Goal: Task Accomplishment & Management: Complete application form

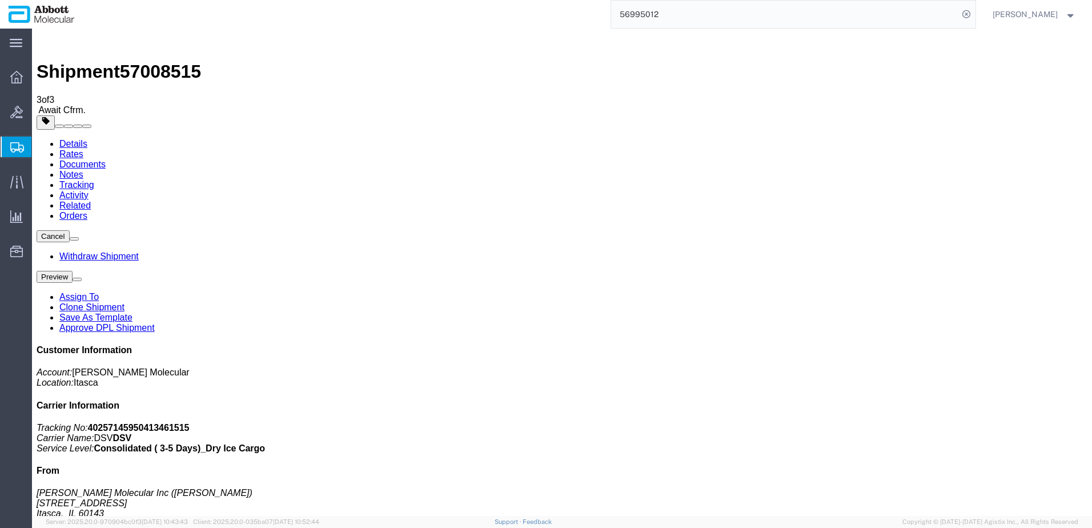
click at [0, 0] on span "Create from Template" at bounding box center [0, 0] width 0 height 0
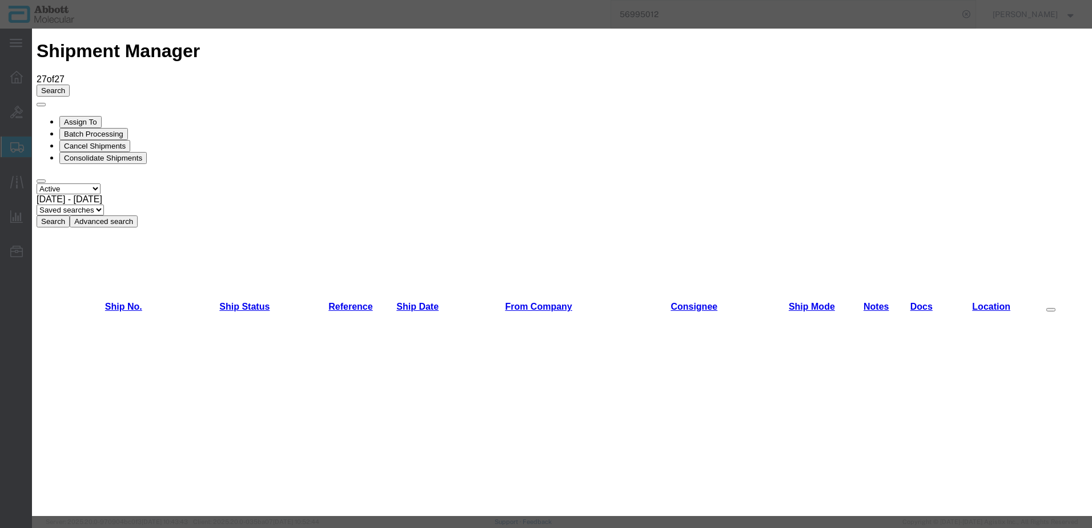
scroll to position [343, 0]
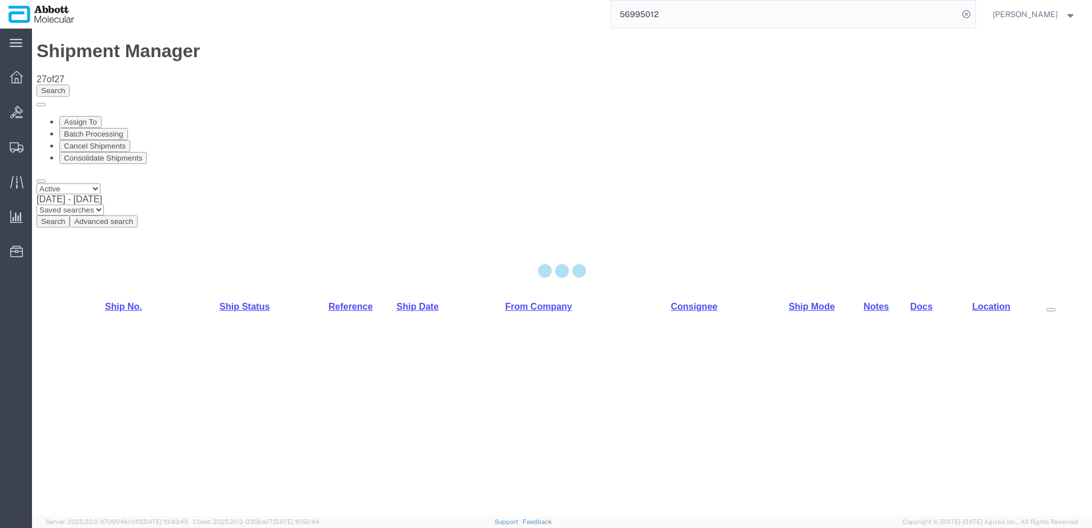
select select "48454"
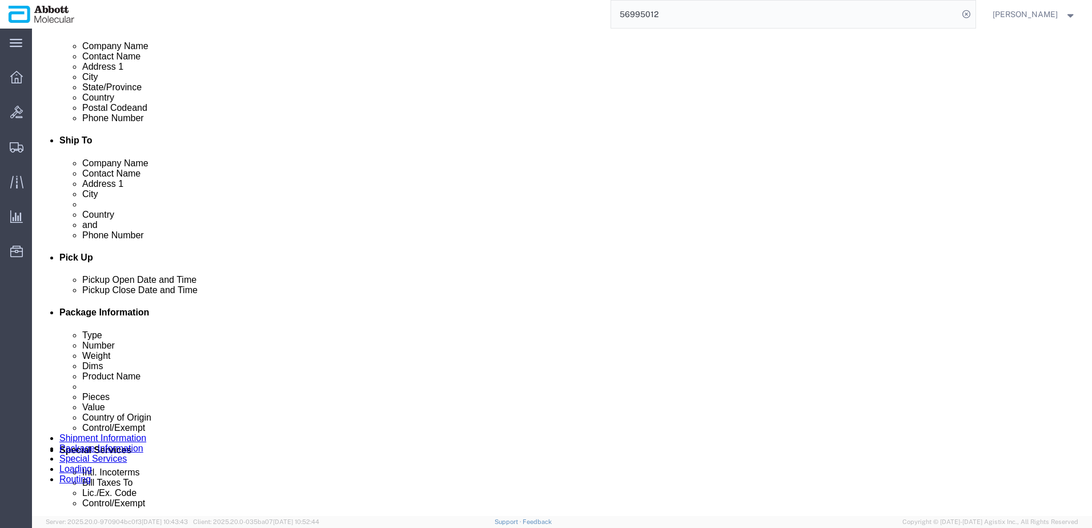
scroll to position [457, 0]
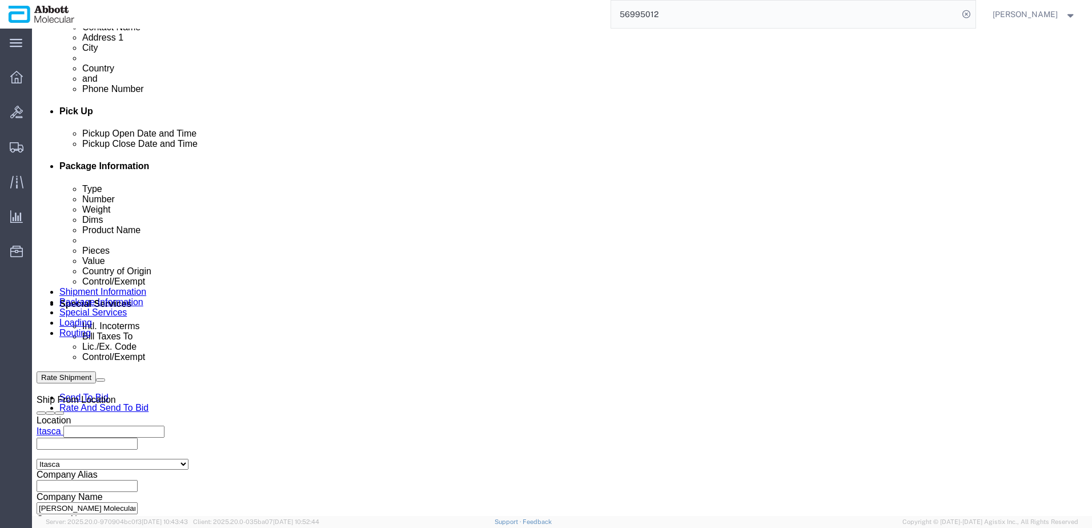
click input "text"
paste input "620790144"
type input "620790144"
select select "INVOICE"
paste input "620790144"
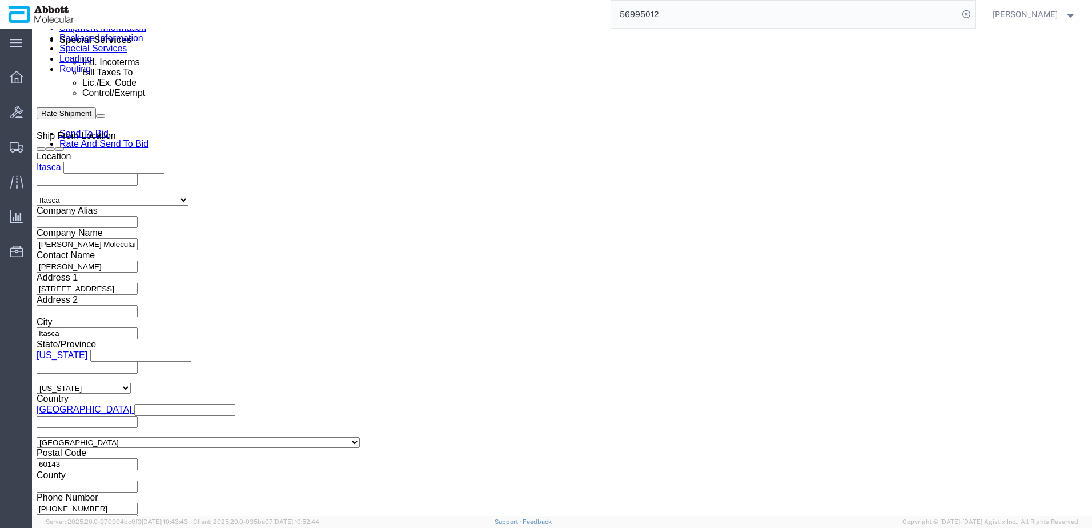
scroll to position [725, 0]
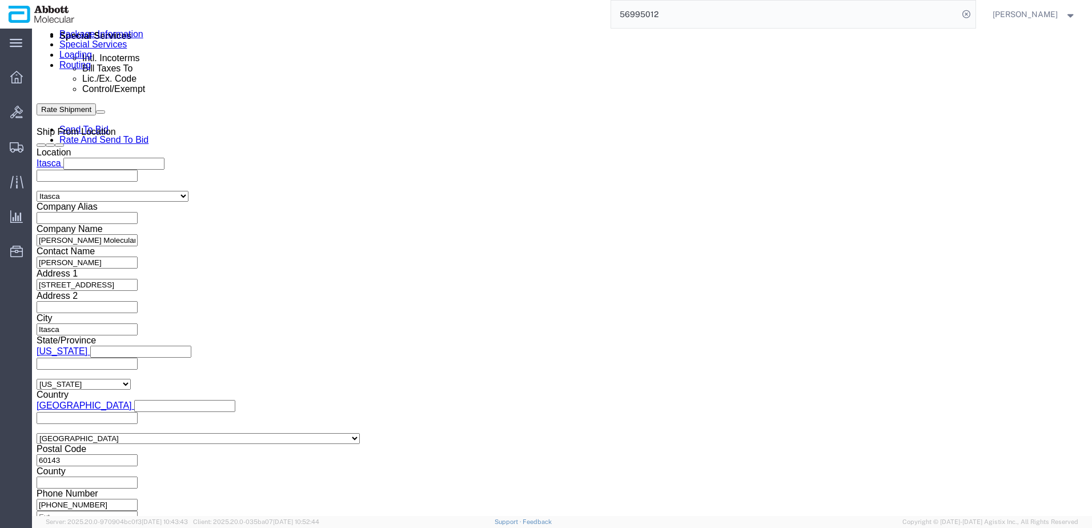
type input "620790145"
click button "Continue"
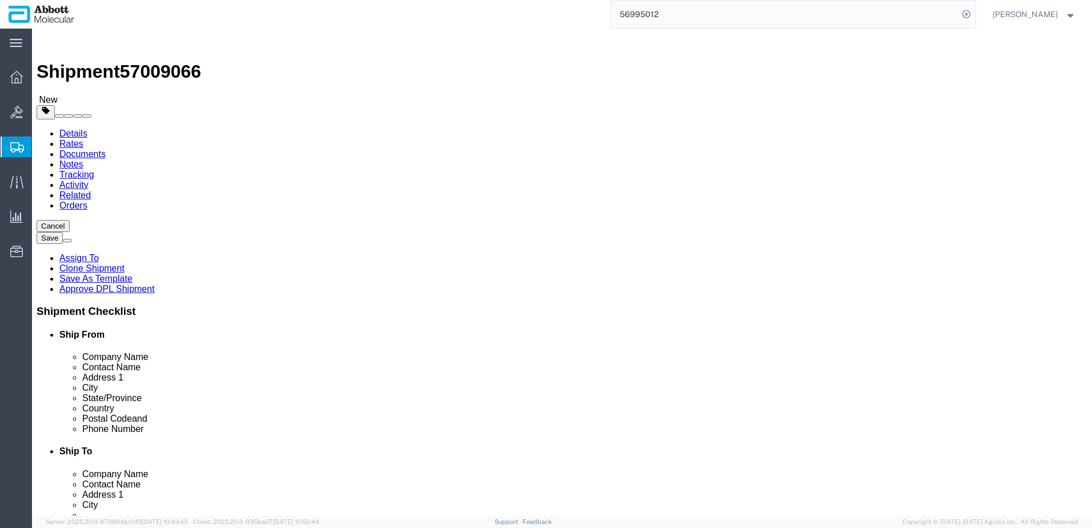
click select "Select Box (B) Box (C) Box (D) Cardboard Box(es) Crate (Instrument) Crate(s) En…"
select select "PSNS"
click select "Select Box (B) Box (C) Box (D) Cardboard Box(es) Crate (Instrument) Crate(s) En…"
click input "text"
type input "48"
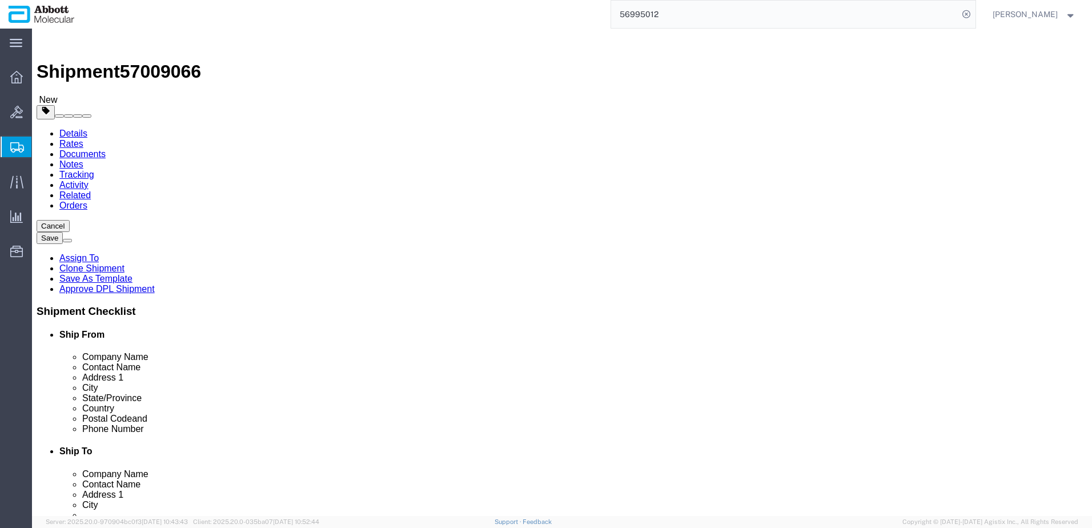
type input "40"
type input "52"
type input "205"
click input "checkbox"
checkbox input "true"
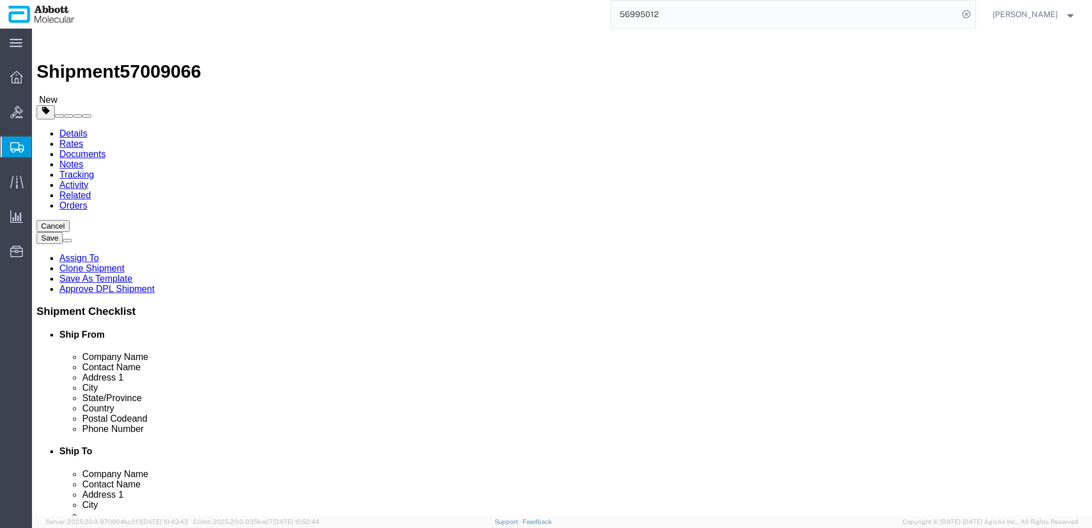
type input "AMBIENT"
click link "Add Content"
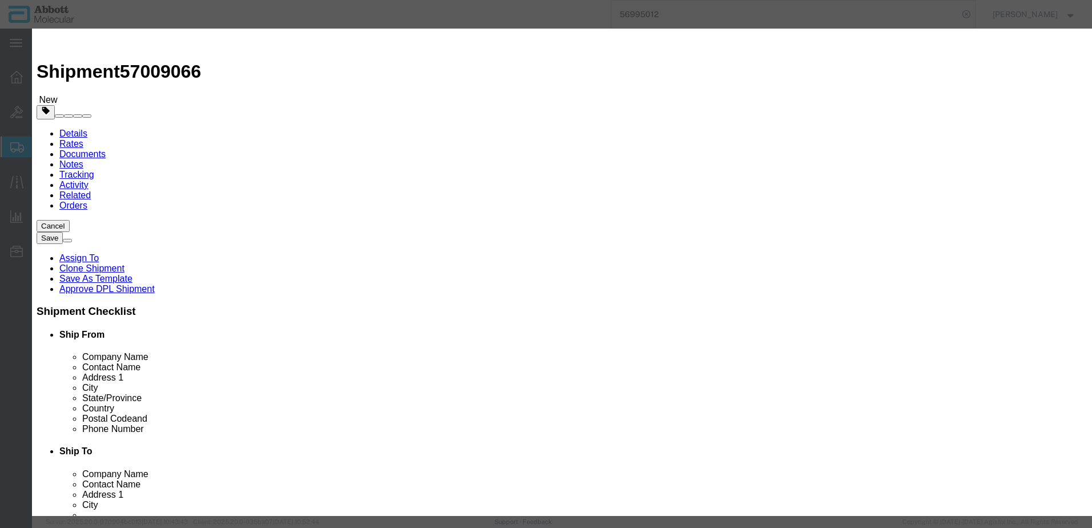
click input "text"
type input "09N2001"
click strong "09N2001"
checkbox input "true"
type input "1"
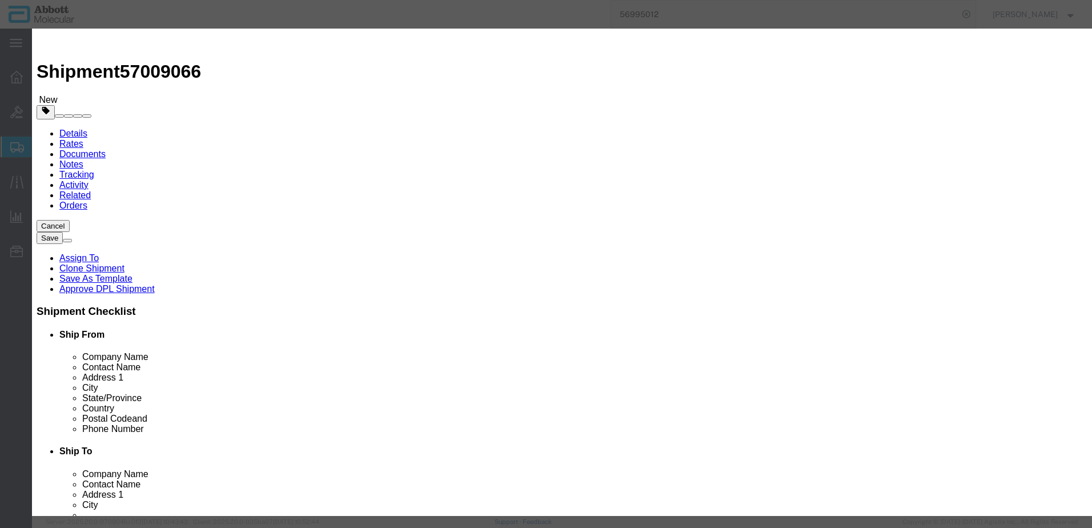
select select "USD"
select select "US"
type input "[MEDICAL_DATA] LIQUID, N.O.S. (GUANIDINE THIOCYANATE SOLUTION)"
type input "1760"
select select "8 Corrosive"
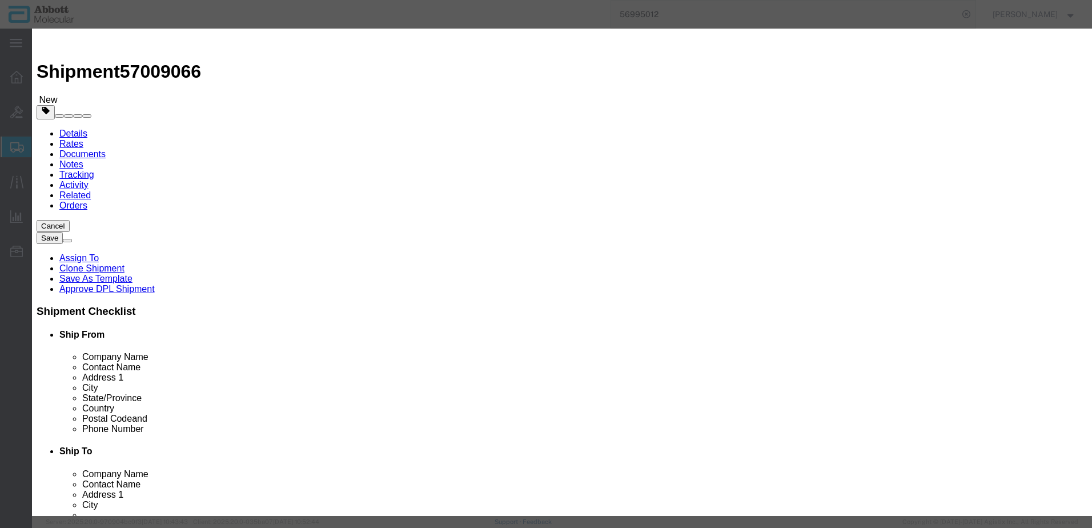
select select "II"
select select "BOXES"
select select "FIBERBOARD"
type input "[PERSON_NAME] Molecular"
type input "[PERSON_NAME]"
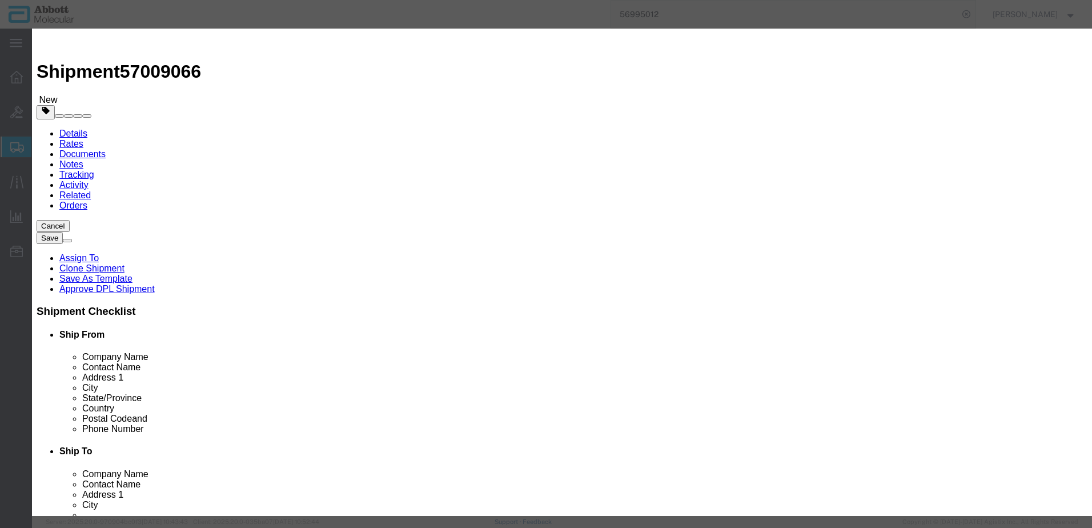
type input "[PHONE_NUMBER]"
type input "3824999397"
select select "BIS"
checkbox input "false"
type input "09N2001"
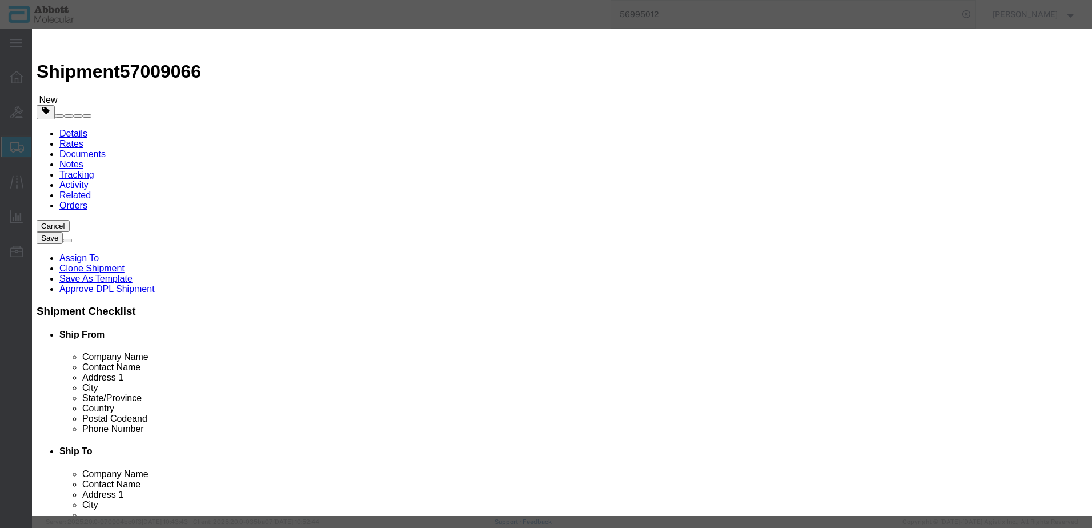
type input "09N2001"
type textarea "Alinity m Lysis Solution"
select select "NLR"
type input "09N2001"
type input "10"
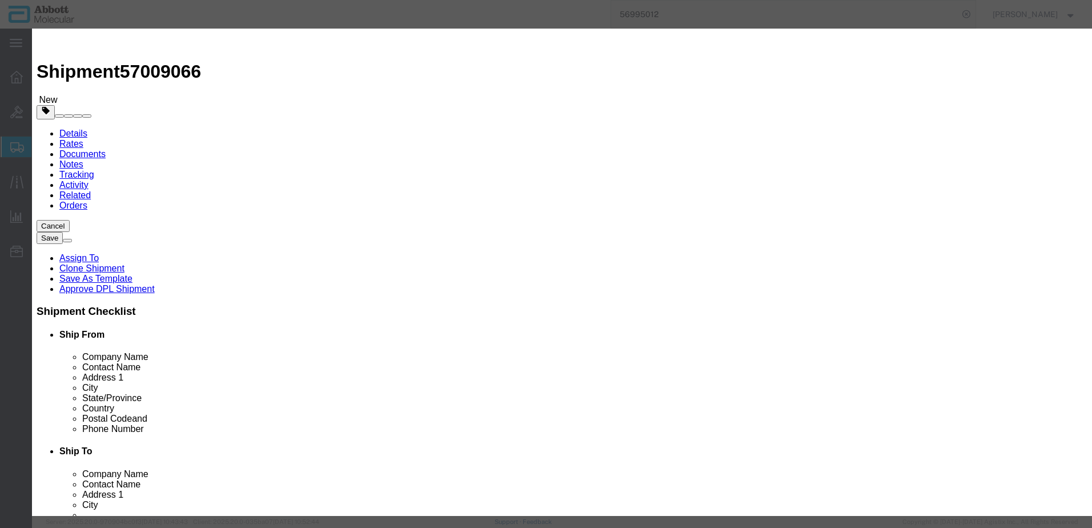
type input "10"
click input "09N2001"
type input "130"
drag, startPoint x: 675, startPoint y: 185, endPoint x: 674, endPoint y: 192, distance: 6.9
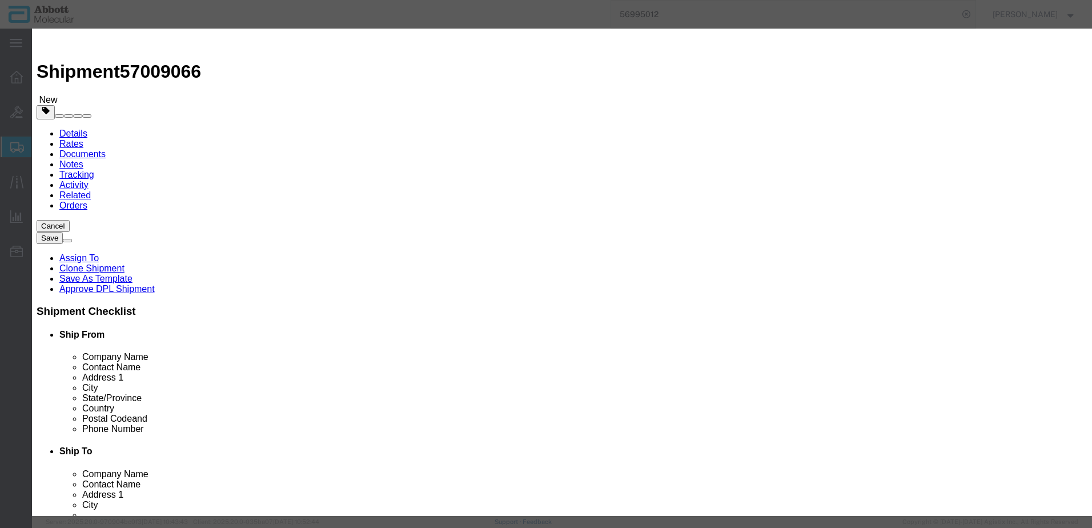
click select "Select Account Type Activity ID Airline Appointment Number ASN Batch Number Bil…"
select select "BATCH_NUMBER"
click select "Select Account Type Activity ID Airline Appointment Number ASN Batch Number Bil…"
type input "990020272"
click button "Save & Add Another"
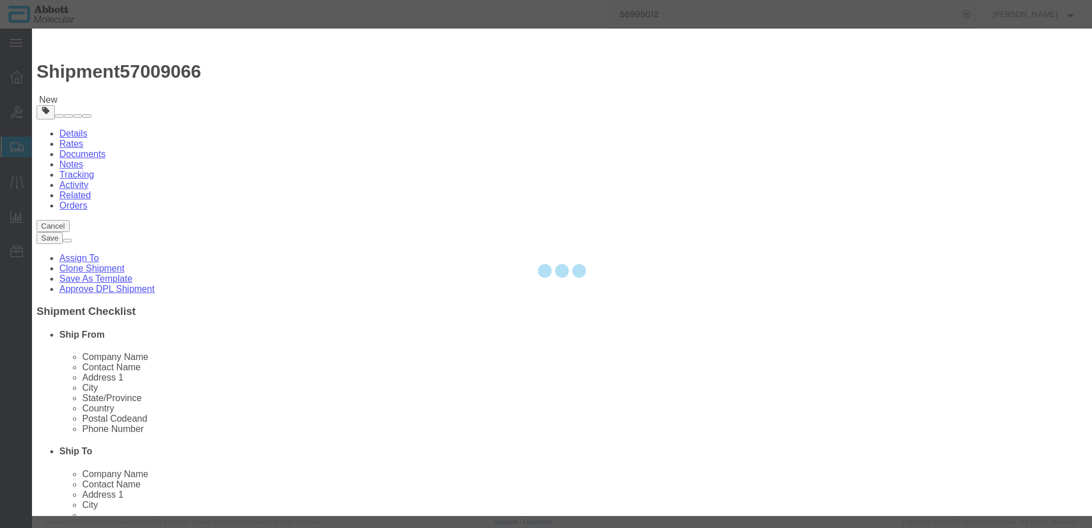
select select "EA"
checkbox input "false"
select select
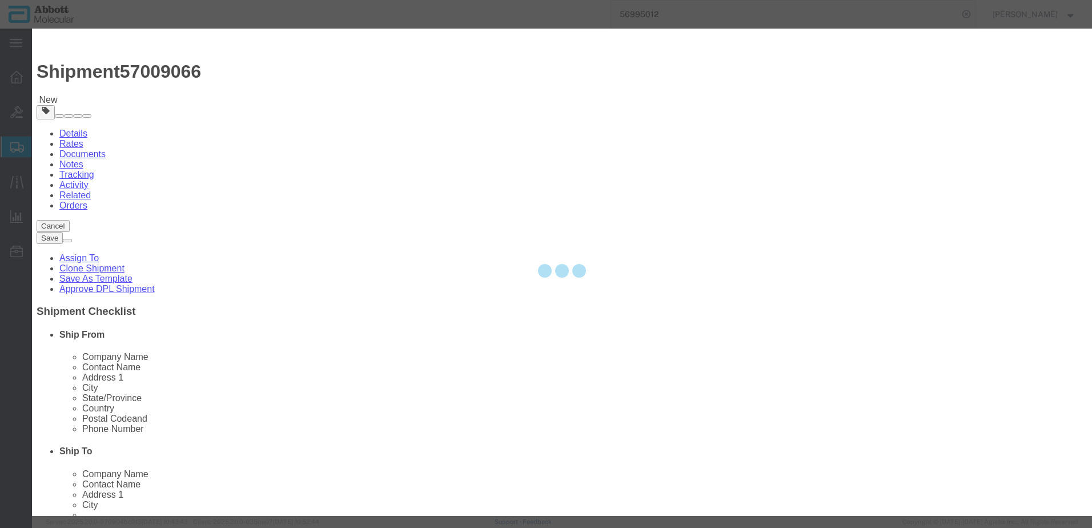
select select
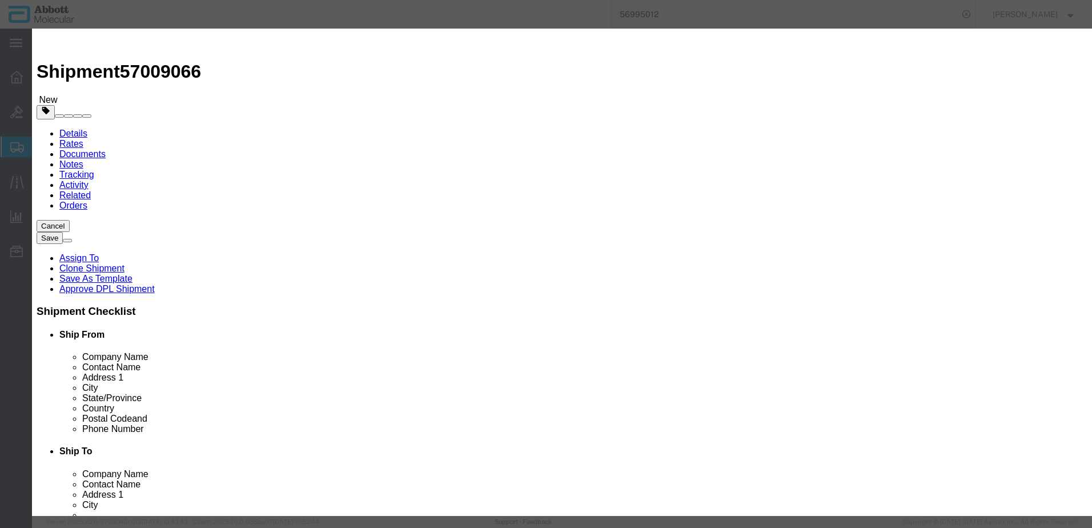
select select "USD"
drag, startPoint x: 336, startPoint y: 84, endPoint x: 344, endPoint y: 84, distance: 8.6
click input "text"
type input "04J7024"
click strong "04J7024"
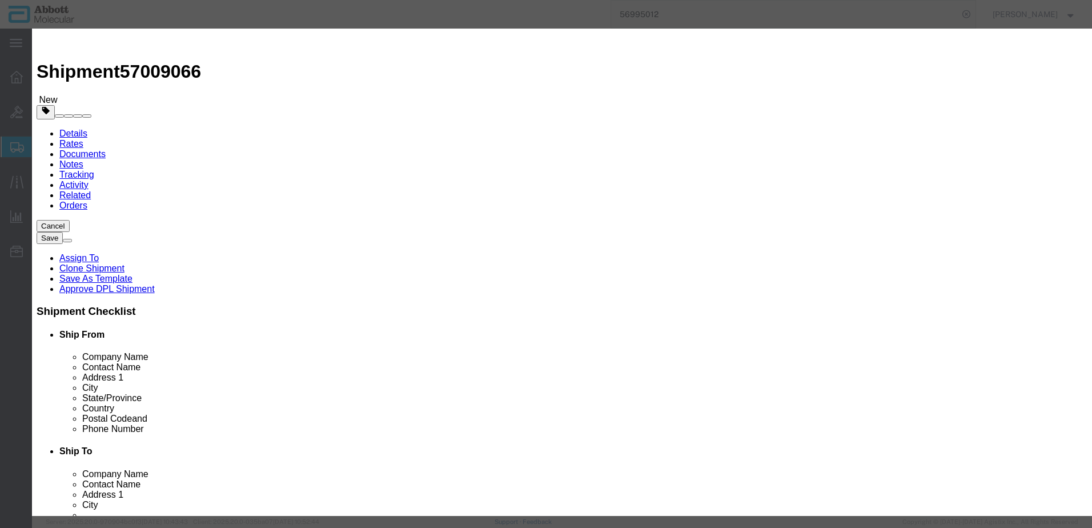
checkbox input "true"
type input "1"
select select "US"
type input "[MEDICAL_DATA] LIQUID, N.O.S. (GUANIDINE THIOCYANATE SOLUTION)"
type input "1760"
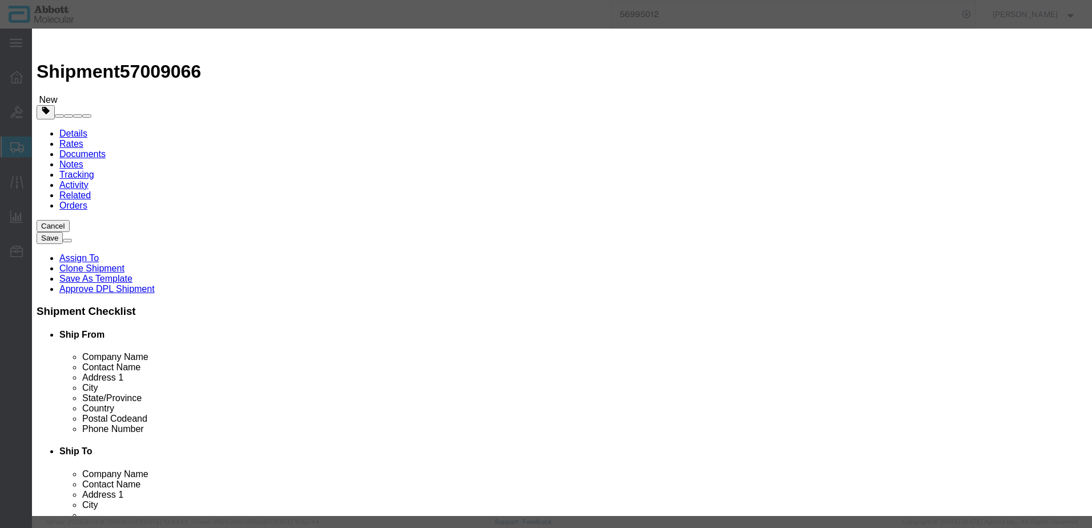
select select "8 Corrosive"
select select "II"
select select "BOXES"
select select "FIBERBOARD"
select select "LBS"
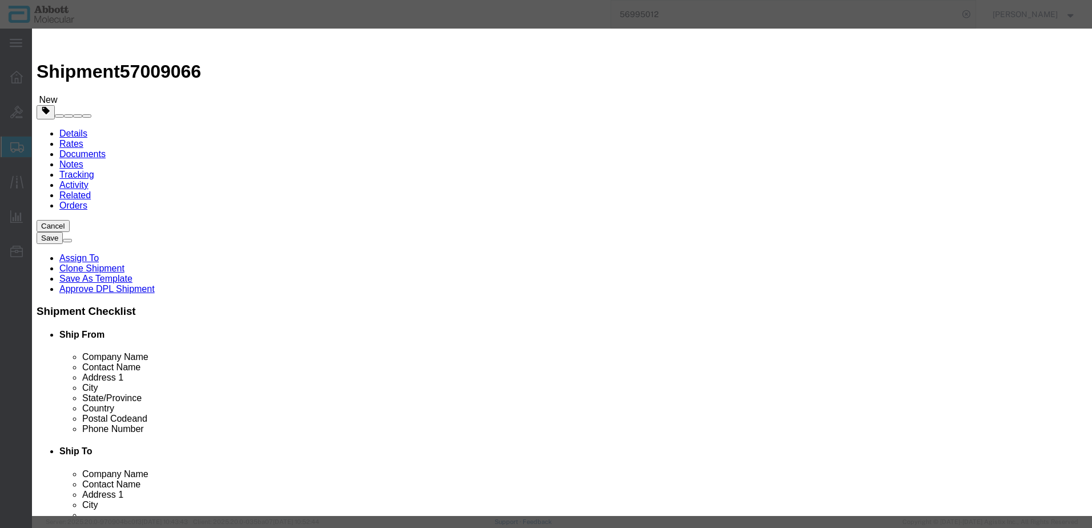
type input "[PERSON_NAME] Molecular"
type input "[PERSON_NAME]"
type input "[PHONE_NUMBER]"
type input "3824999397"
select select "BIS"
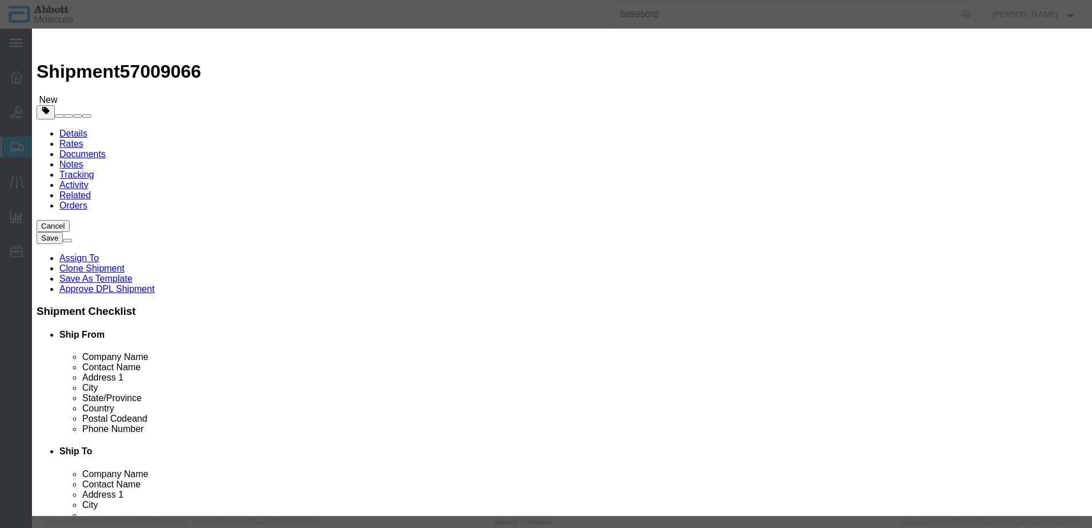
checkbox input "false"
type input "04J7024"
type textarea "ASPS SMPL PUR KIT(96T)"
select select "NLR"
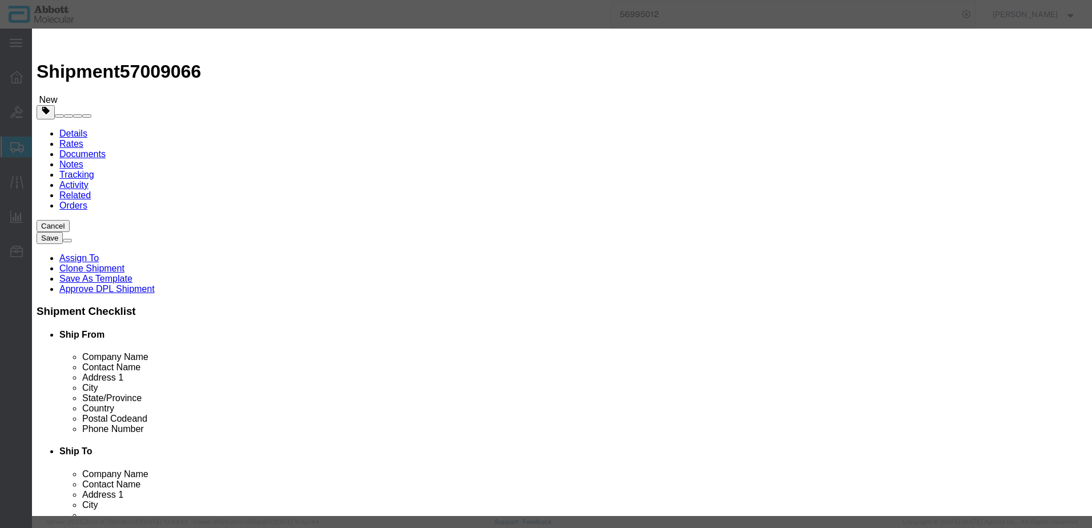
type input "04J7024"
type input "4"
drag, startPoint x: 705, startPoint y: 184, endPoint x: 701, endPoint y: 194, distance: 9.8
click select "Select Account Type Activity ID Airline Appointment Number ASN Batch Number Bil…"
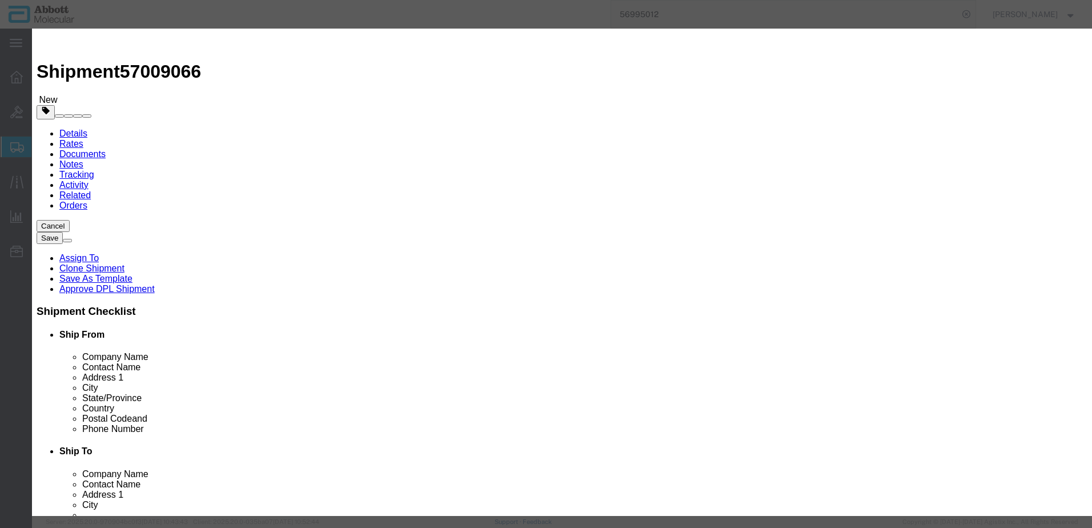
select select "BATCH_NUMBER"
click select "Select Account Type Activity ID Airline Appointment Number ASN Batch Number Bil…"
type input "10005405"
click button "Save & Close"
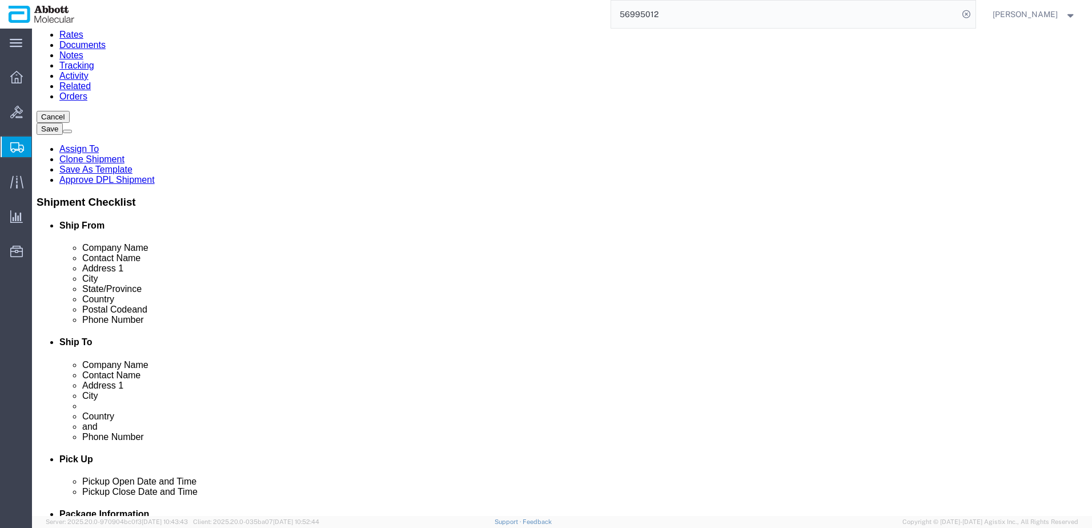
scroll to position [129, 0]
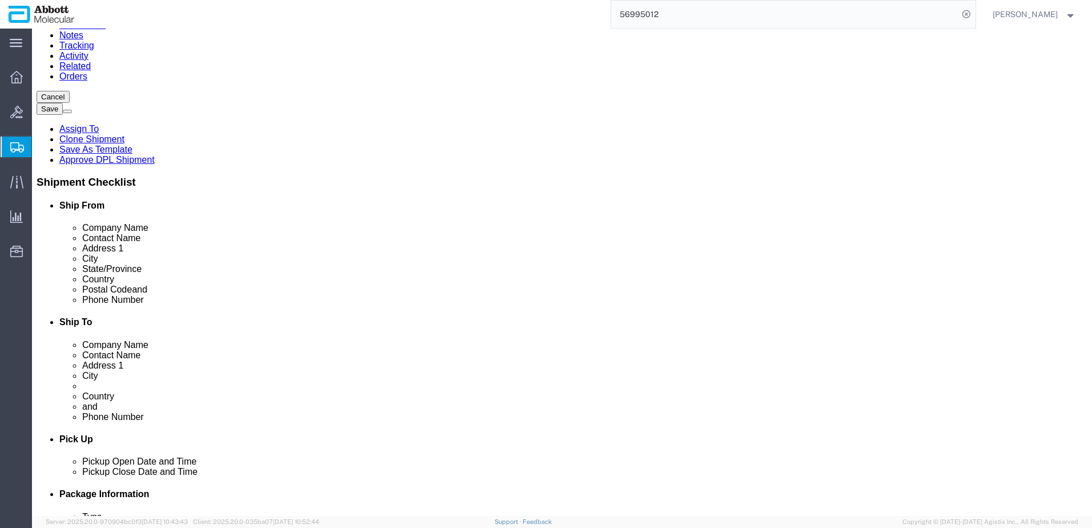
click button "Continue"
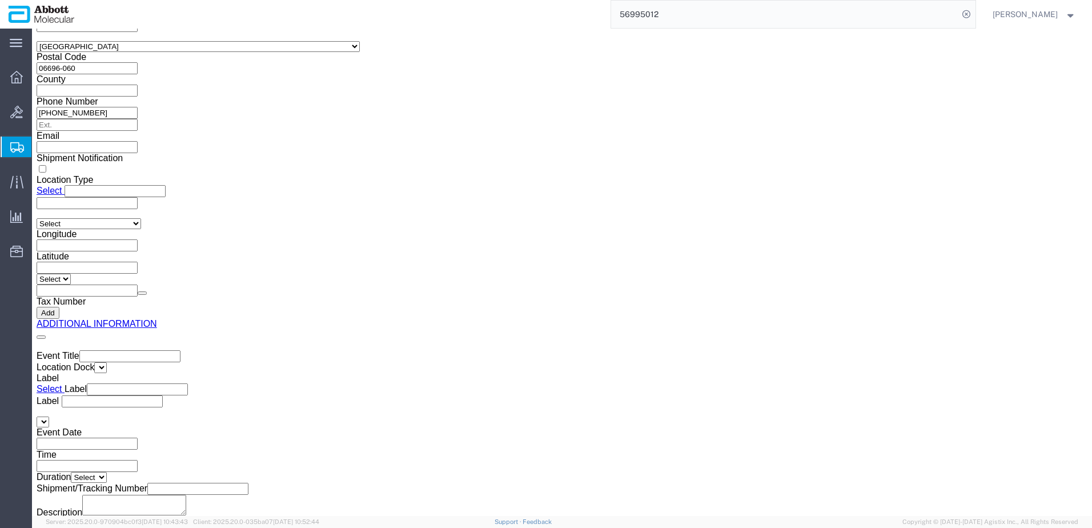
click button "Upload"
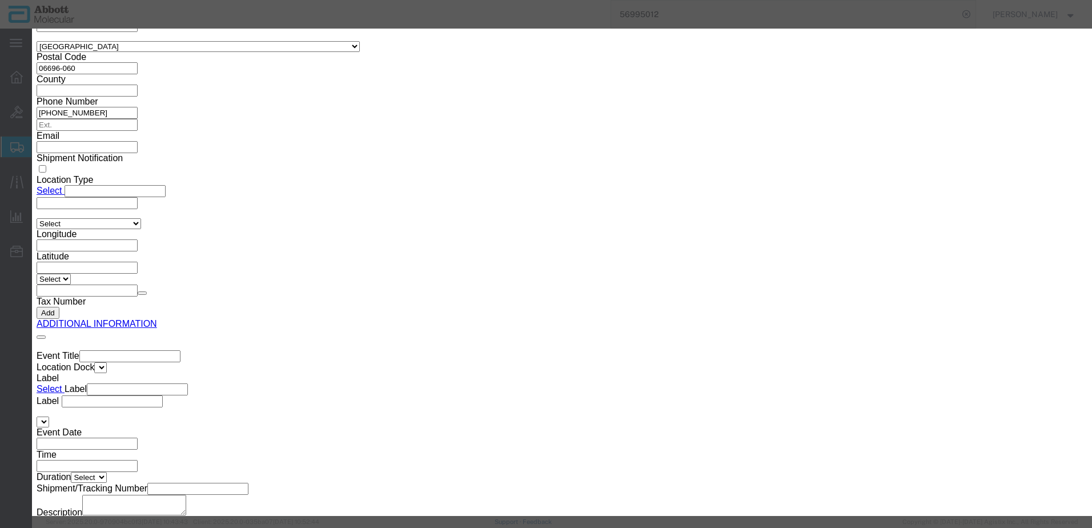
click button "Browse"
type input "C:\fakepath\620790144 SLI DSV.pdf"
click button "Upload"
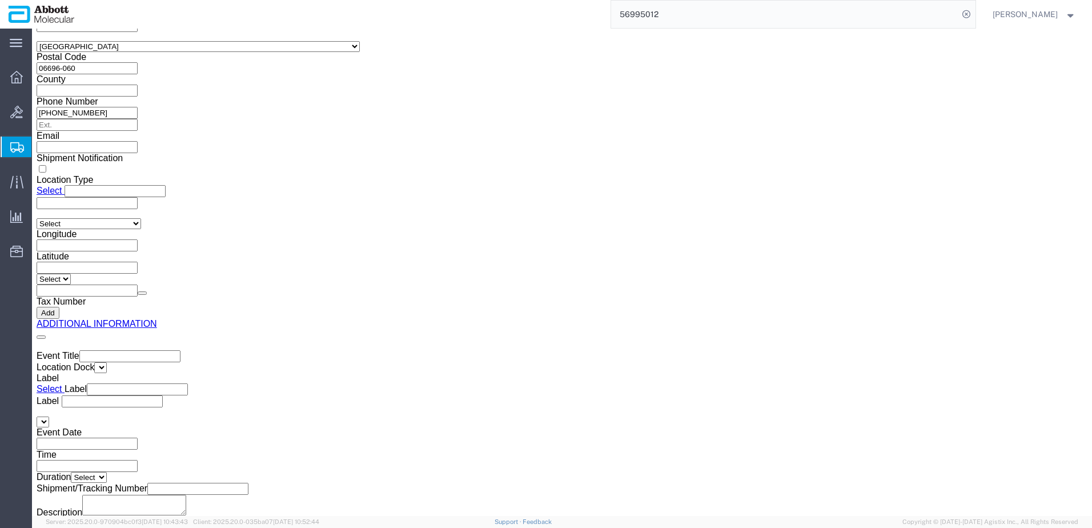
drag, startPoint x: 29, startPoint y: 16, endPoint x: 155, endPoint y: 13, distance: 125.7
click h1 "Shipment 57009066"
copy h1 "Shipment 57009066"
click button "Rate Shipment"
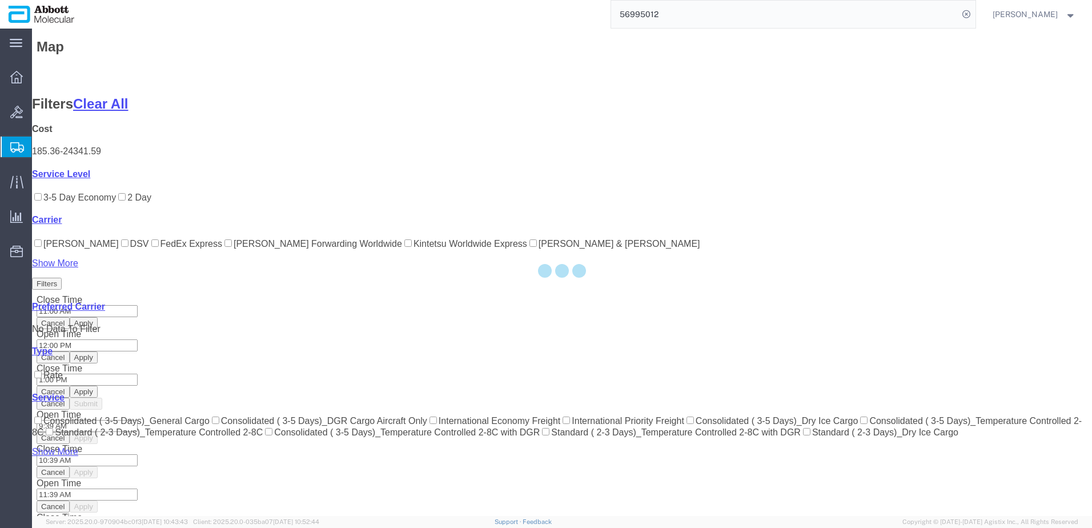
scroll to position [109, 0]
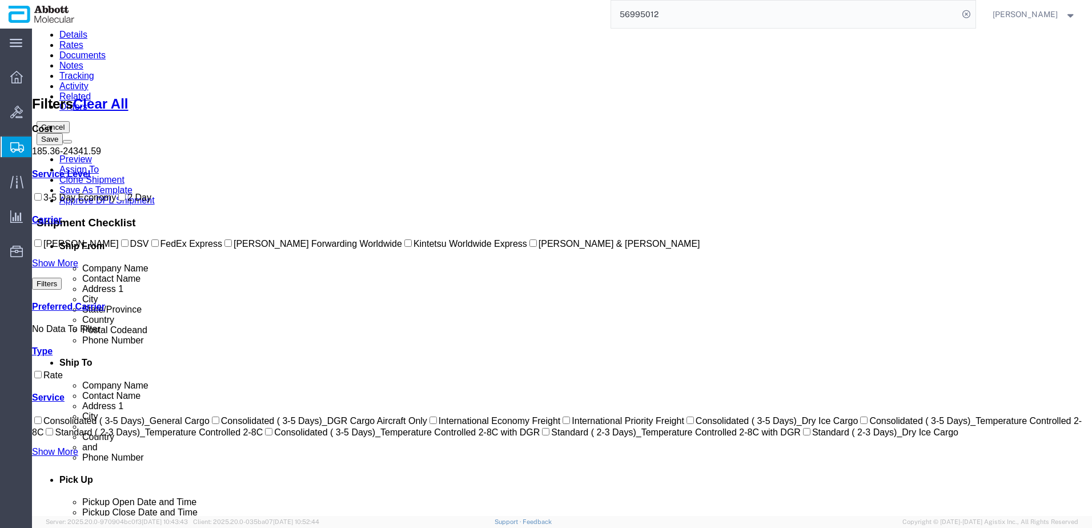
click at [121, 247] on input "DSV" at bounding box center [124, 242] width 7 height 7
checkbox input "true"
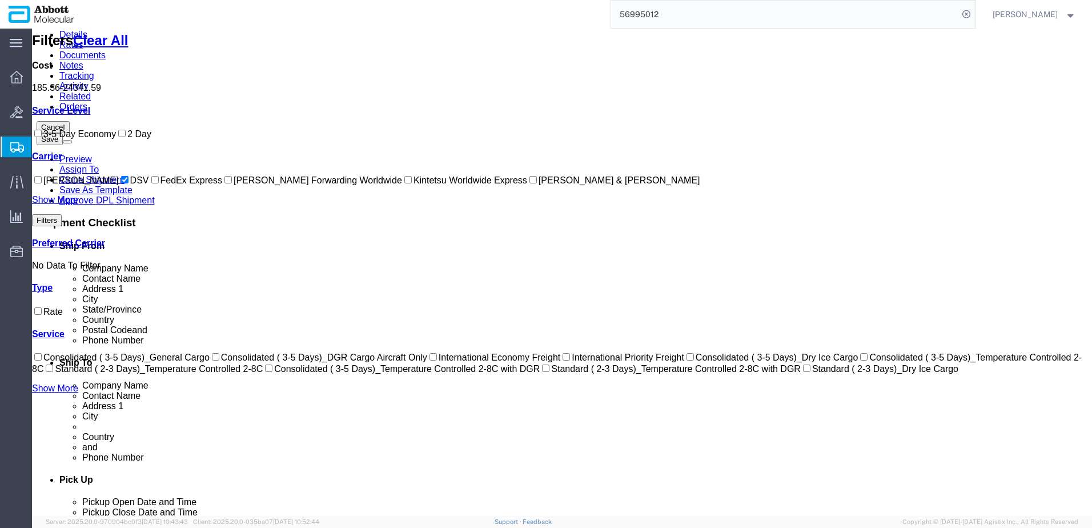
scroll to position [0, 0]
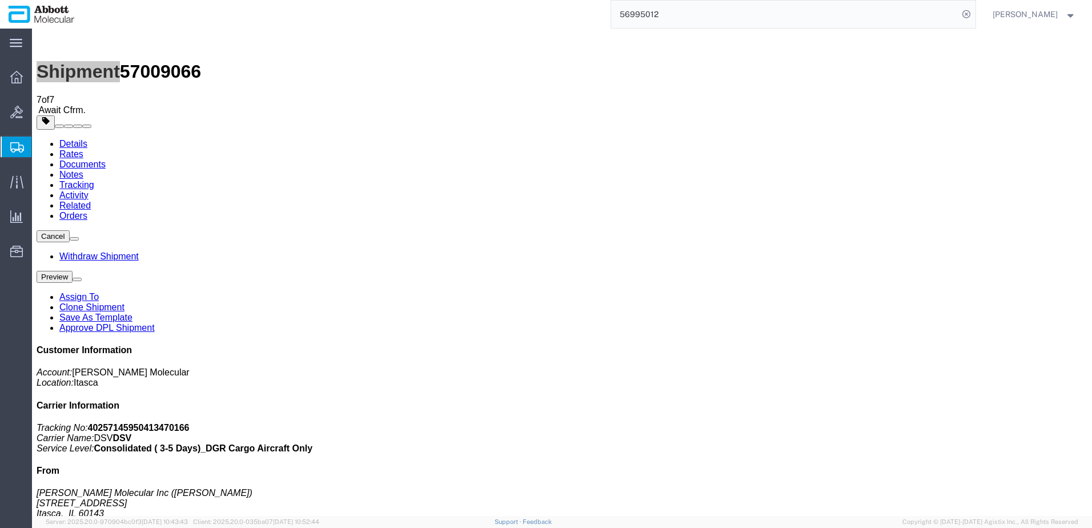
click at [0, 0] on span "Create from Template" at bounding box center [0, 0] width 0 height 0
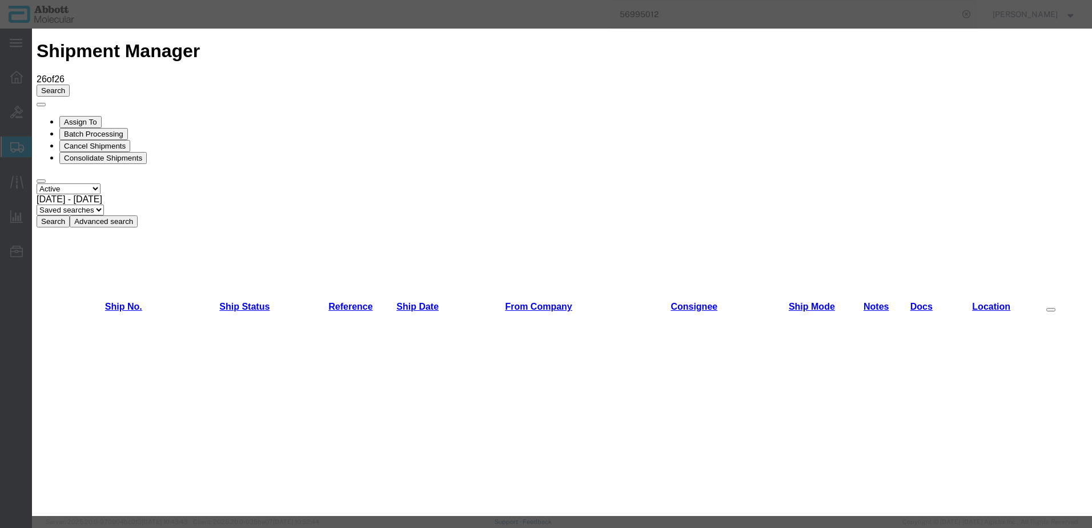
scroll to position [343, 0]
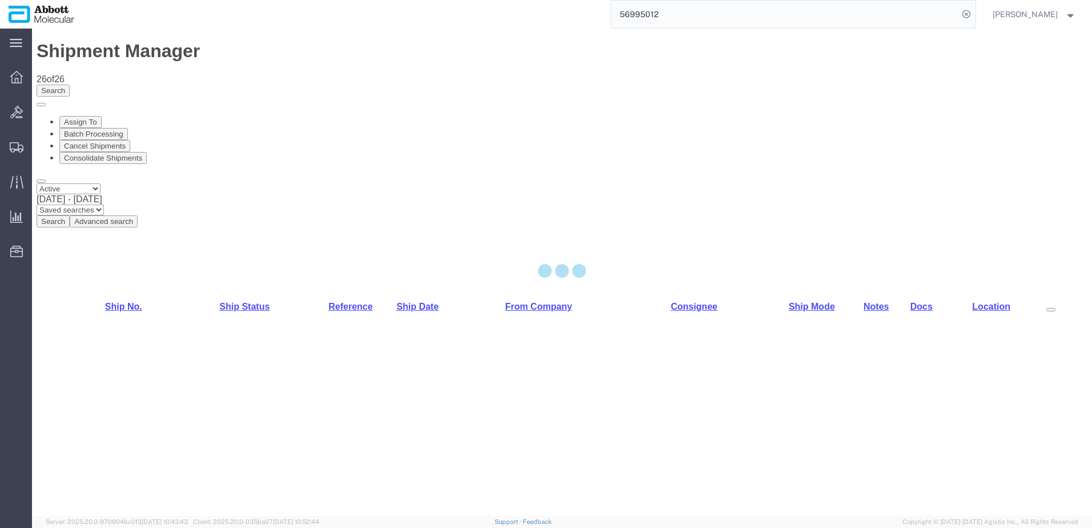
select select "48454"
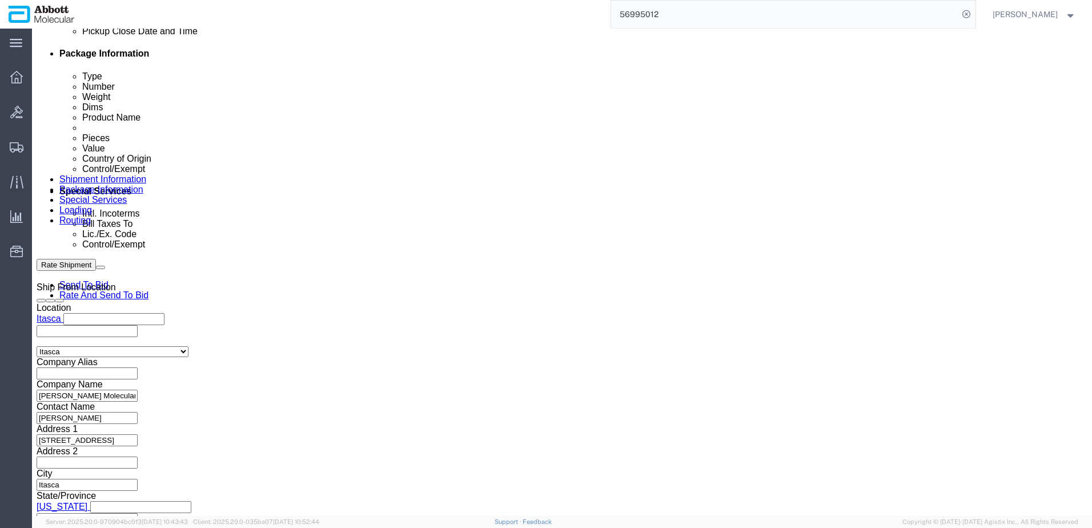
scroll to position [571, 0]
click button "Add reference"
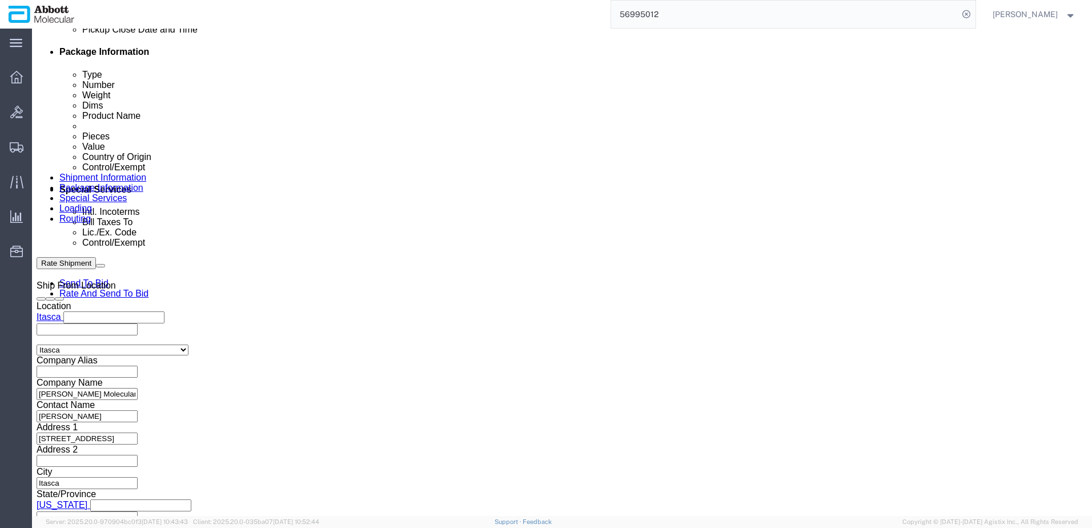
click button "Add reference"
click input "text"
paste input "620764900"
type input "620764900"
select select "INVOICE"
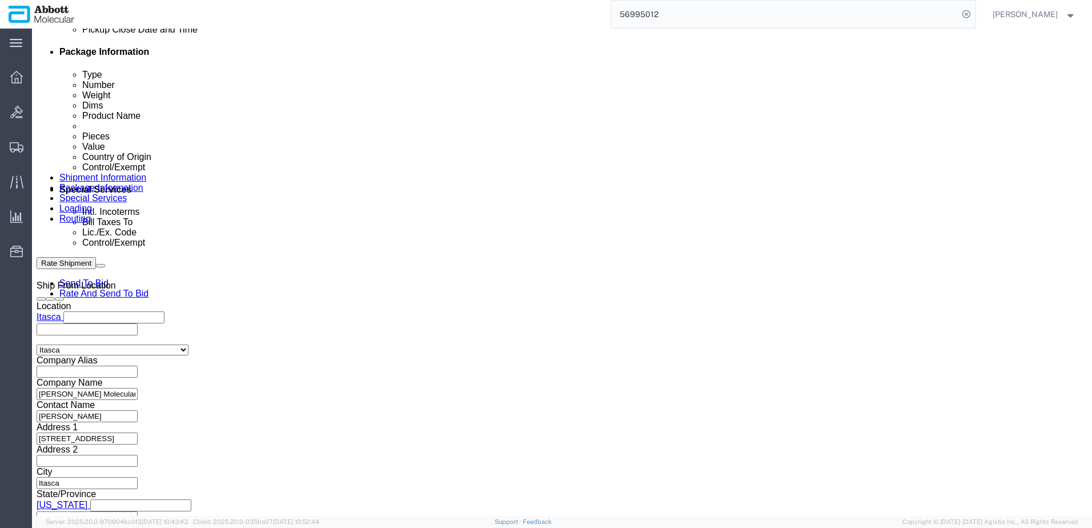
paste input "620764900"
type input "620764901"
select select "INVOICE"
paste input "620764900"
type input "620764902"
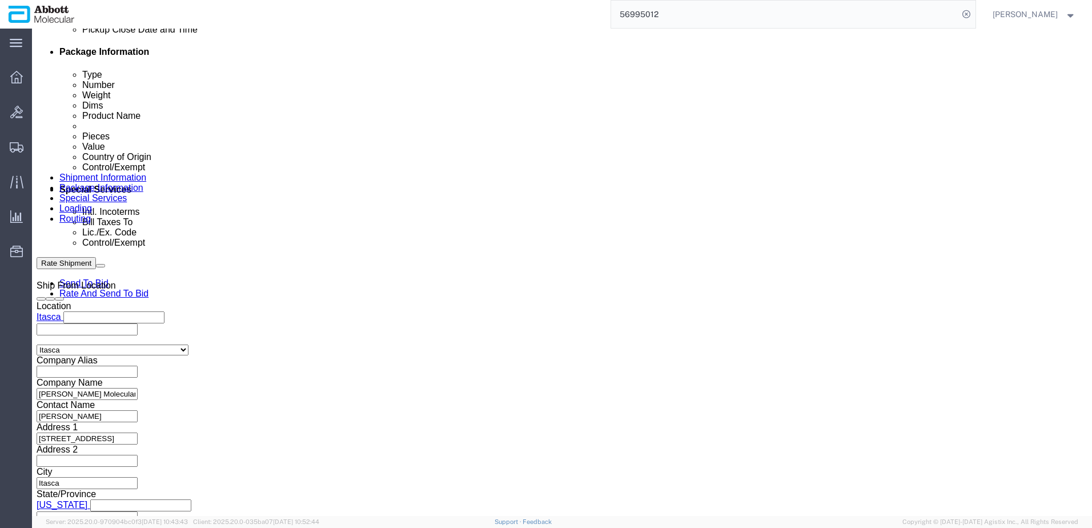
select select "INVOICE"
paste input "620764900"
type input "620764903"
select select "INVOICE"
paste input "620764900"
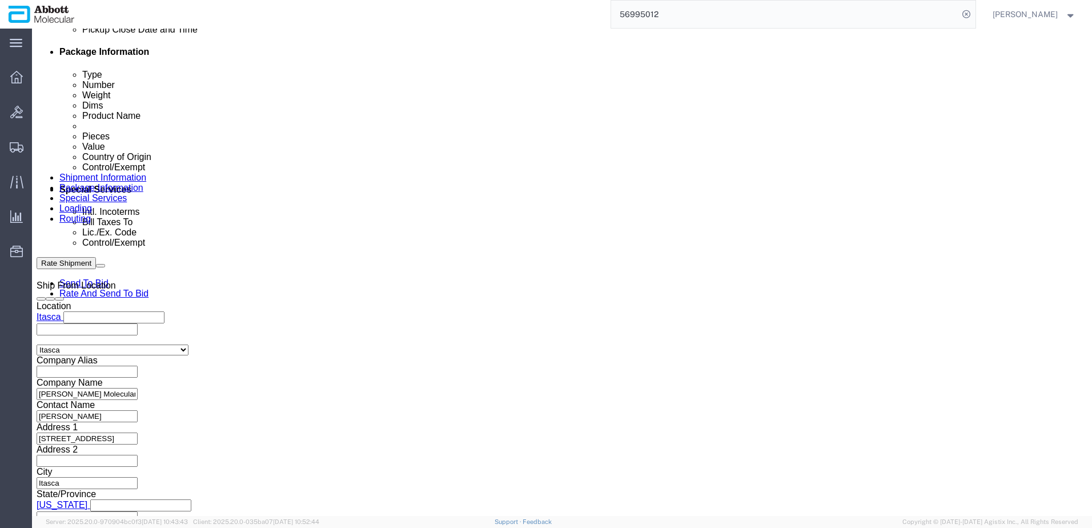
type input "620764904"
select select "INVOICE"
paste input "620764900"
type input "620764905"
select select "INVOICE"
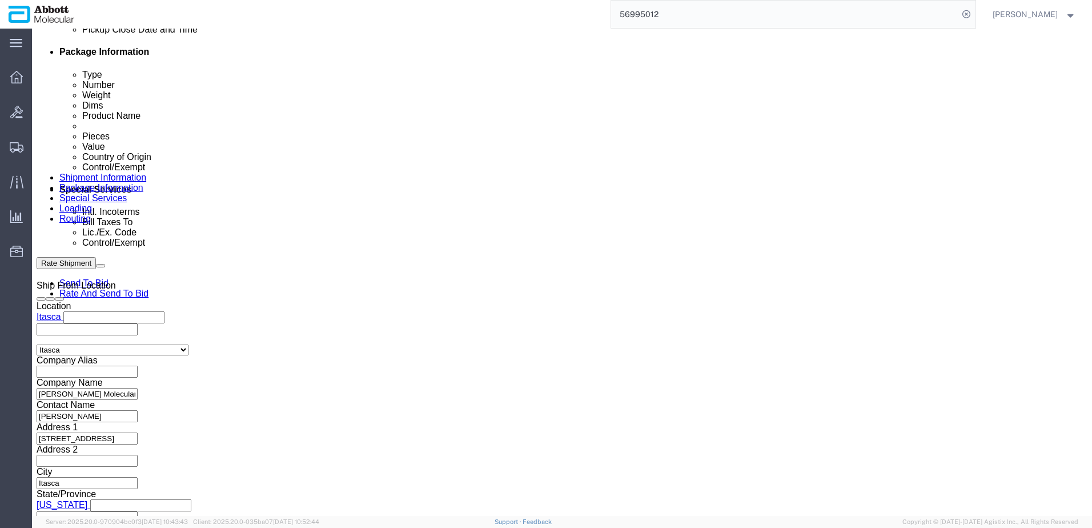
paste input "620764900"
type input "620764906"
select select "INVOICE"
paste input "620764900"
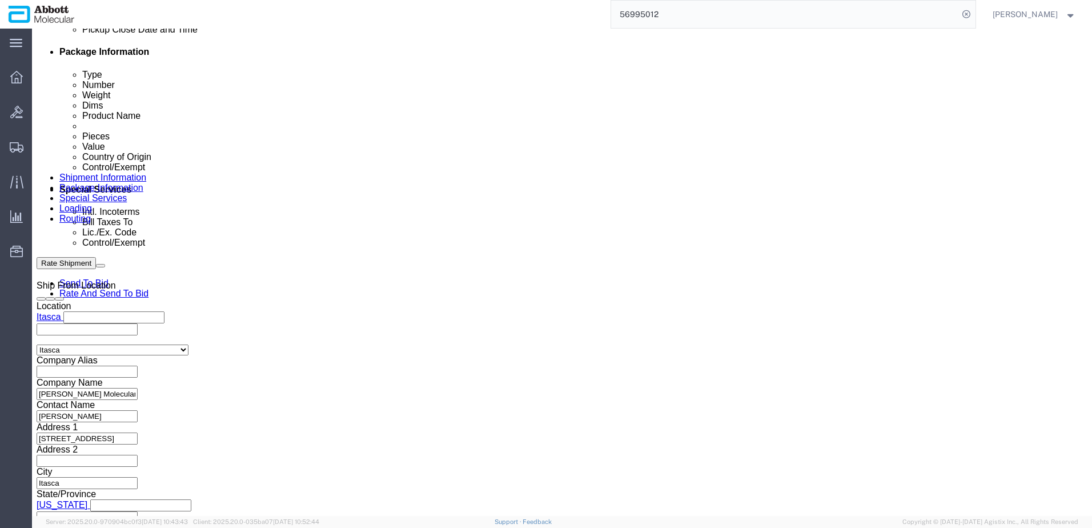
type input "620764907"
click input "620764900"
drag, startPoint x: 194, startPoint y: 322, endPoint x: 106, endPoint y: 322, distance: 87.4
click div "Select Account Type Activity ID Airline Appointment Number ASN Batch Request # …"
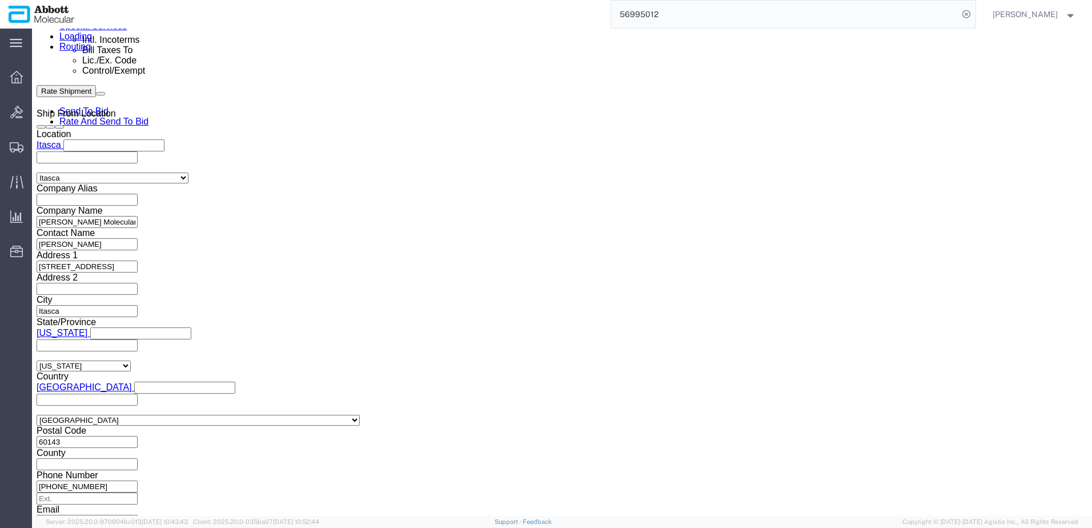
scroll to position [768, 0]
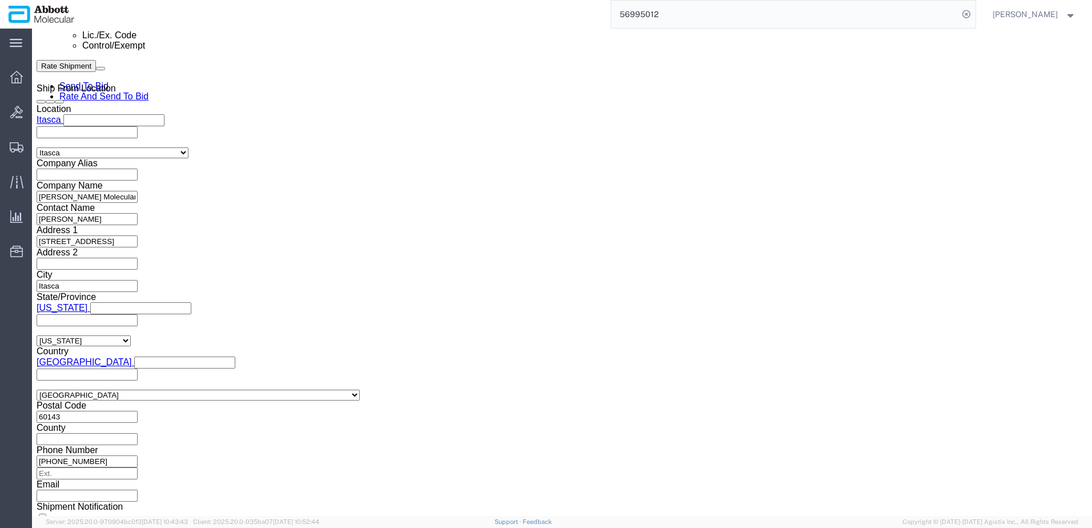
click button "Continue"
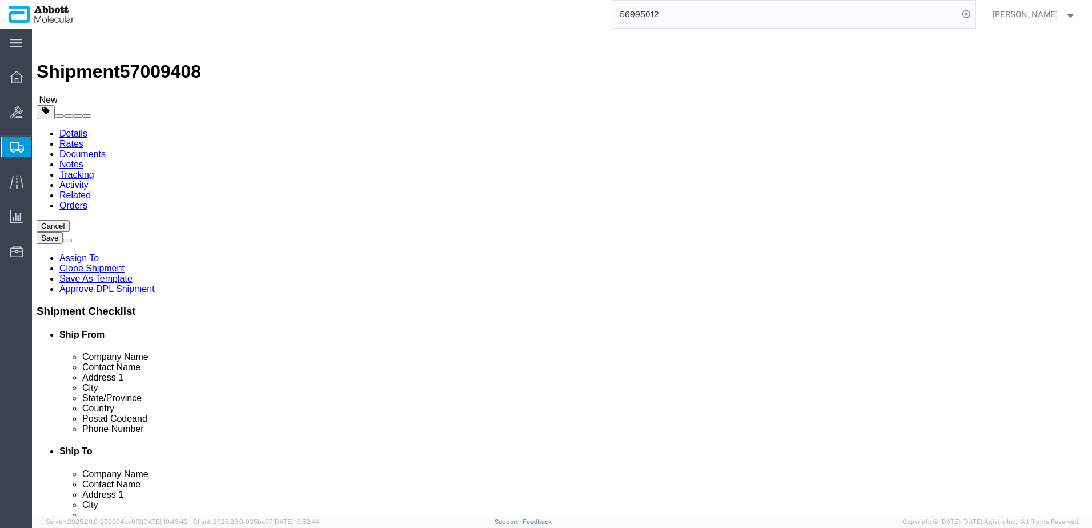
drag, startPoint x: 244, startPoint y: 196, endPoint x: 242, endPoint y: 209, distance: 12.8
click select "Select Box (B) Box (C) Box (D) Cardboard Box(es) Crate (Instrument) Crate(s) En…"
select select "PSST"
click select "Select Box (B) Box (C) Box (D) Cardboard Box(es) Crate (Instrument) Crate(s) En…"
drag, startPoint x: 181, startPoint y: 240, endPoint x: 88, endPoint y: 239, distance: 92.5
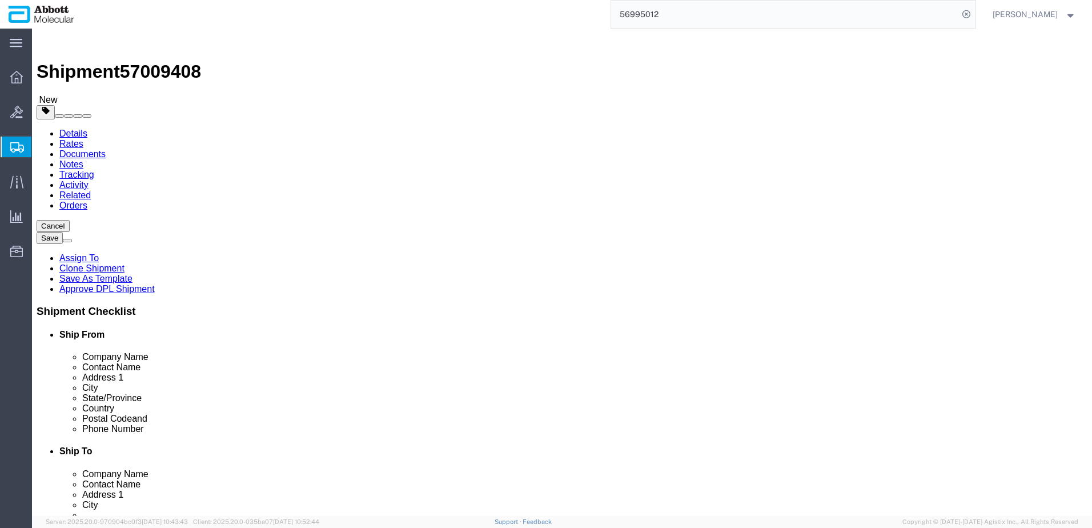
click div "Number 1"
type input "8"
type input "48"
type input "40"
type input "52"
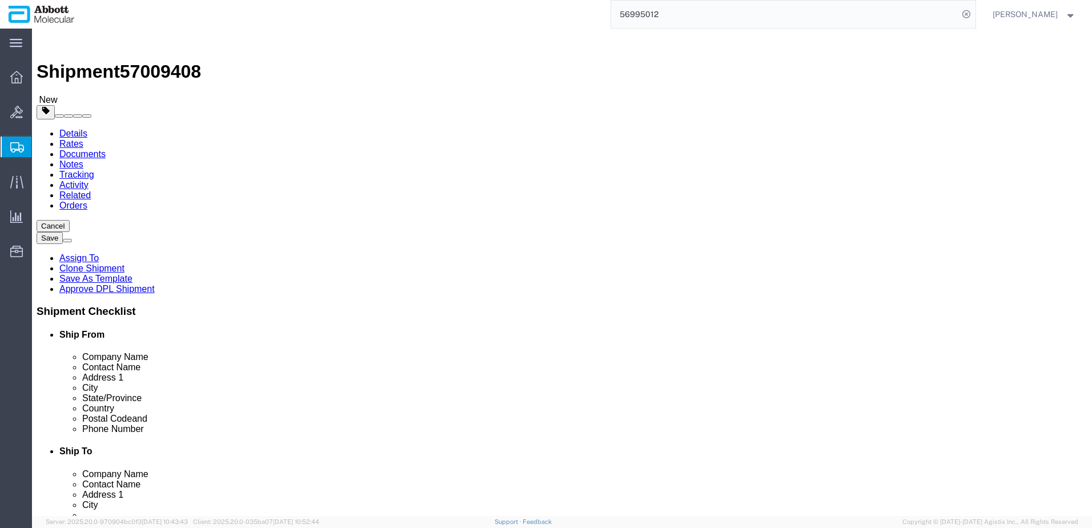
click input "checkbox"
checkbox input "true"
type input "AMBIENT"
click link "Add Package"
select select "PSST"
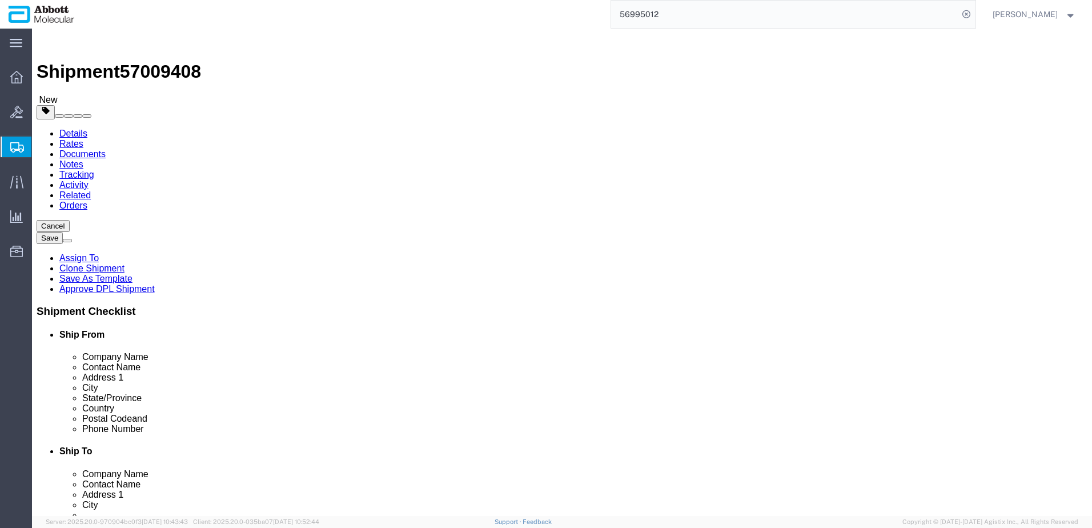
click select "Select Box (B) Box (C) Box (D) Cardboard Box(es) Crate (Instrument) Crate(s) En…"
select select "PSST"
click select "Select Box (B) Box (C) Box (D) Cardboard Box(es) Crate (Instrument) Crate(s) En…"
click div "8 x Pallet(s) Standard (Stackable) Package Type Select Box (B) Box (C) Box (D) …"
drag, startPoint x: 582, startPoint y: 243, endPoint x: 560, endPoint y: 247, distance: 23.2
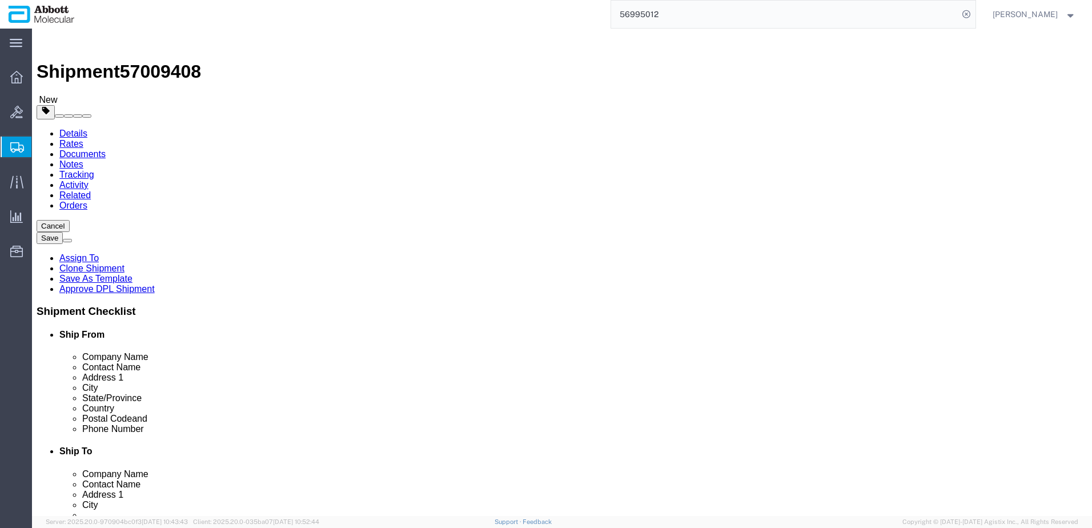
click div "1"
type input "4"
type input "48"
type input "40"
type input "45"
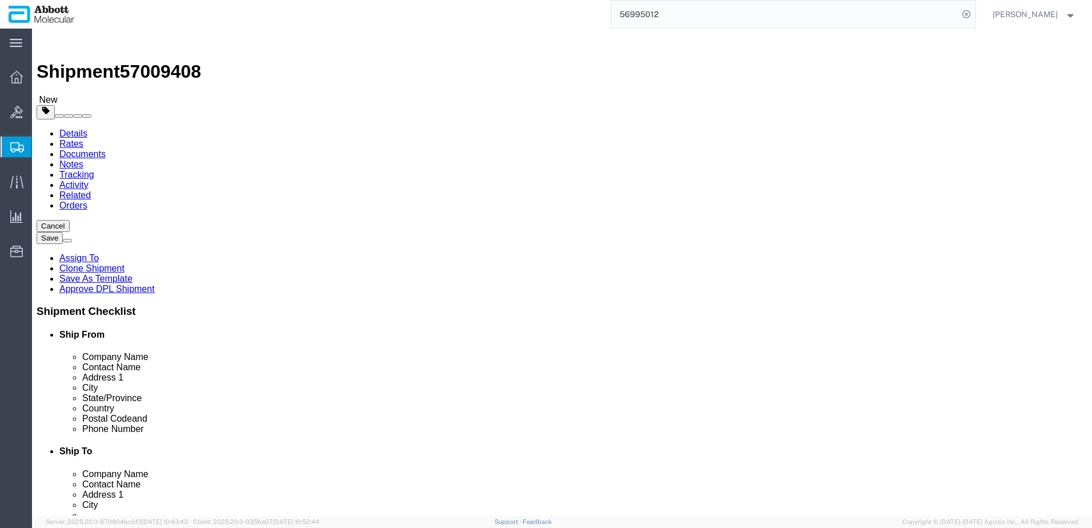
click input "checkbox"
checkbox input "true"
type input "AMBIENT"
click input "0.00"
drag, startPoint x: 596, startPoint y: 286, endPoint x: 554, endPoint y: 285, distance: 41.7
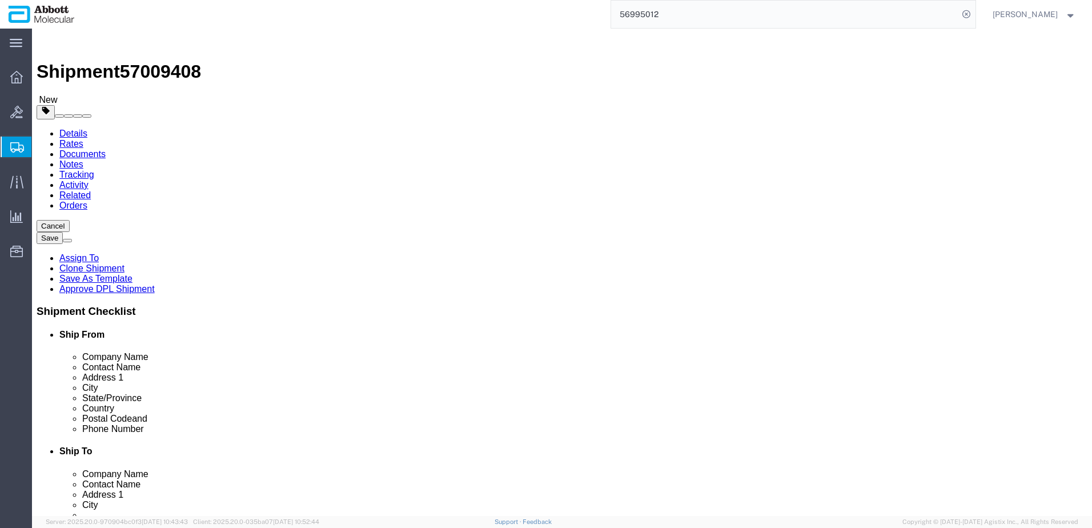
click div "Weight 0.00 Select kgs lbs Ship. t°"
type input "620"
drag, startPoint x: 179, startPoint y: 285, endPoint x: 144, endPoint y: 284, distance: 34.8
click div "Weight 0.00 Select kgs lbs Ship. t°"
type input "1510"
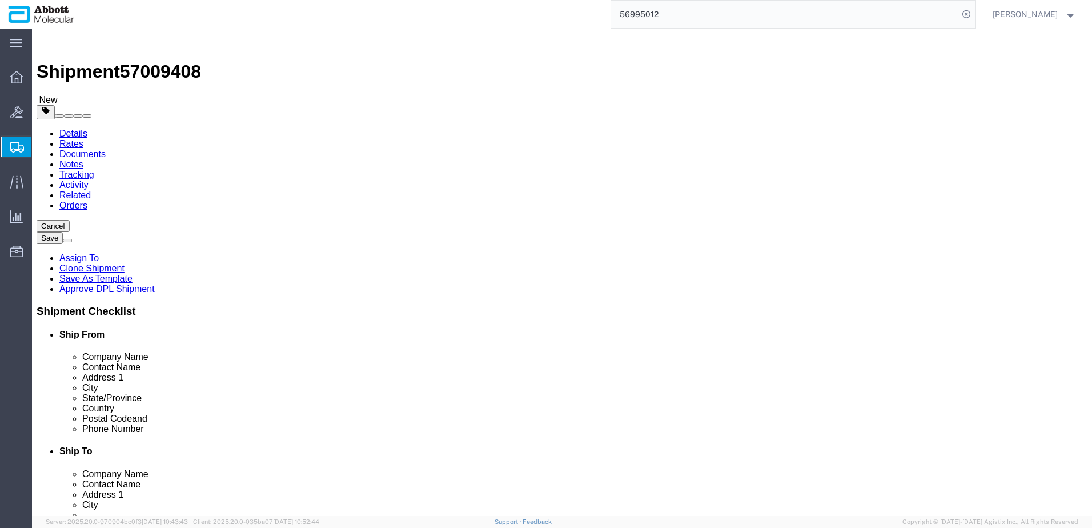
click link "Add Content"
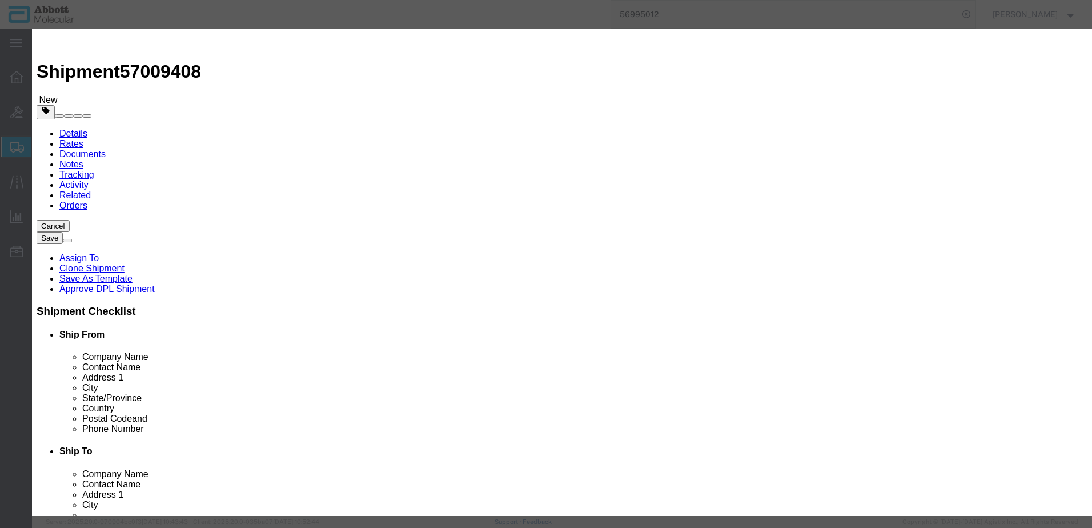
drag, startPoint x: 371, startPoint y: 88, endPoint x: 340, endPoint y: 92, distance: 31.1
click input "text"
type input "09n1901"
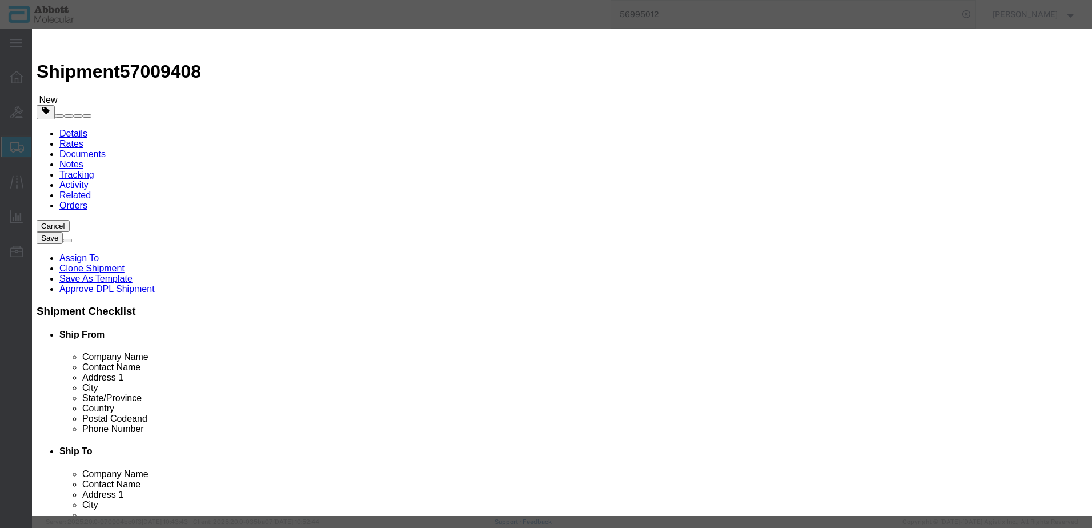
click td "Model: 09N1901"
type input "1"
select select
select select "US"
type input "AMBIENT"
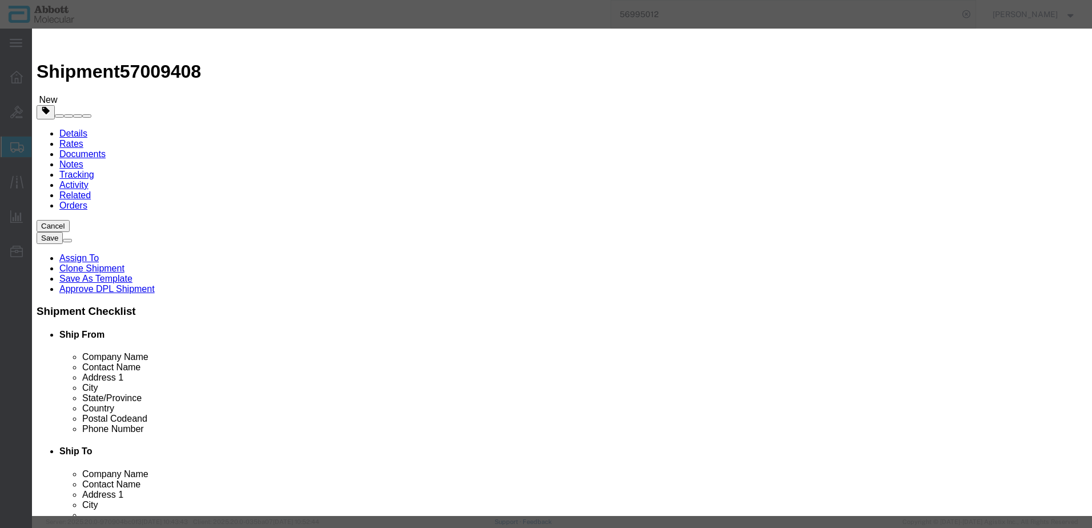
type input "3926909910"
select select "BIS"
checkbox input "false"
type input "09N1901"
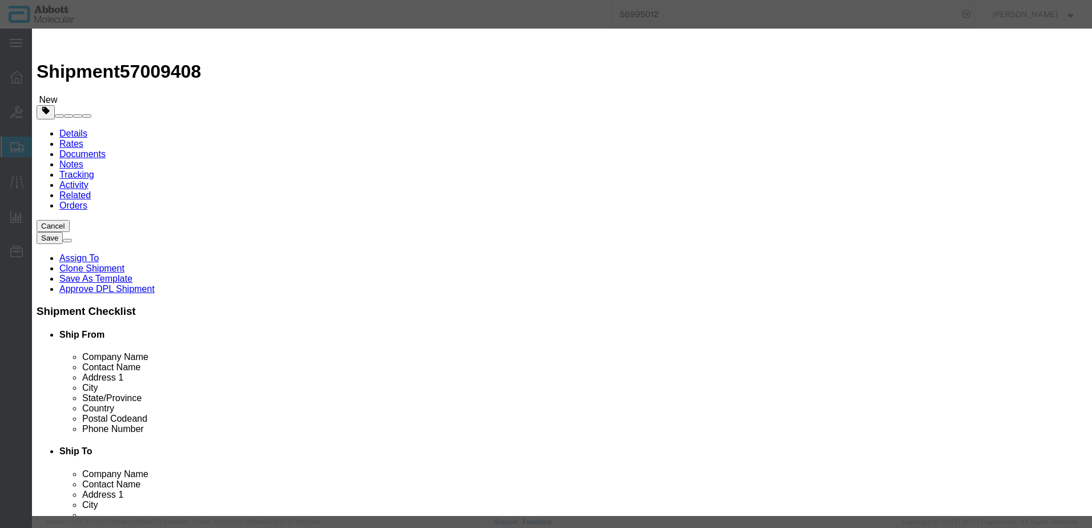
type input "09N1901"
type textarea "Alinity m multi-Collect Specimen Collection Kit"
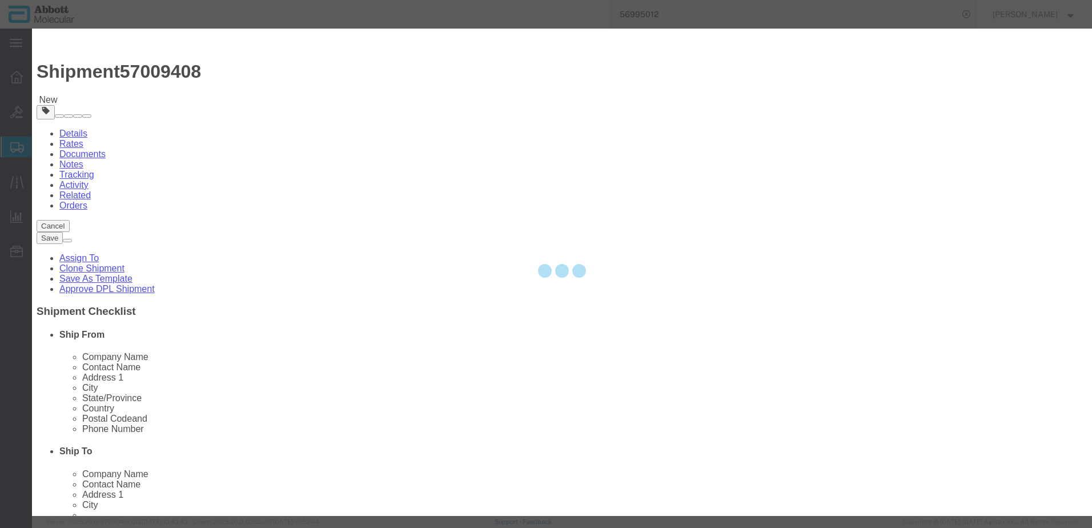
select select "NLR"
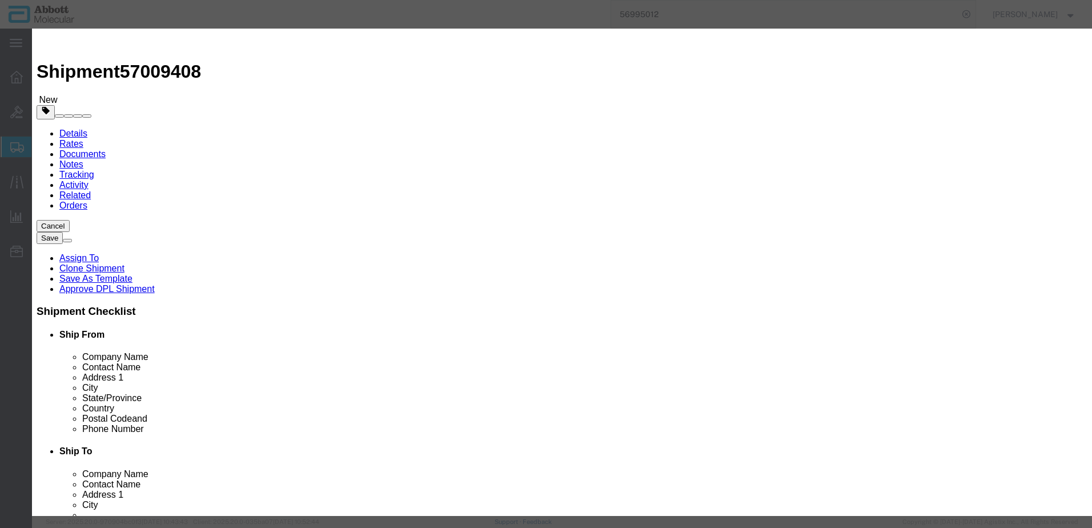
type input "09N1901"
type input "2"
click select "Select Account Type Activity ID Airline Appointment Number ASN Batch Number Bil…"
select select "BATCH_NUMBER"
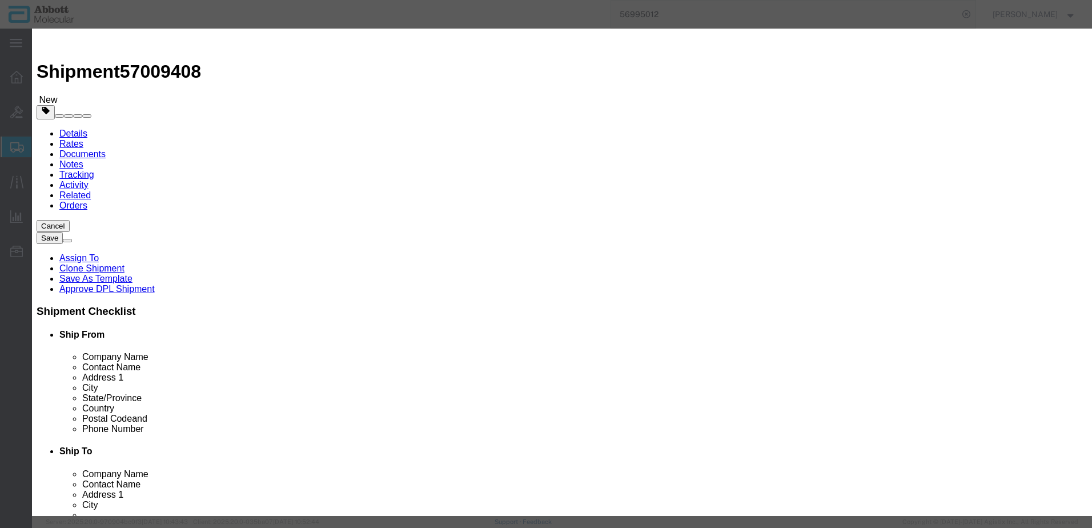
click select "Select Account Type Activity ID Airline Appointment Number ASN Batch Number Bil…"
type input "AMQ125"
click button "Save & Add Another"
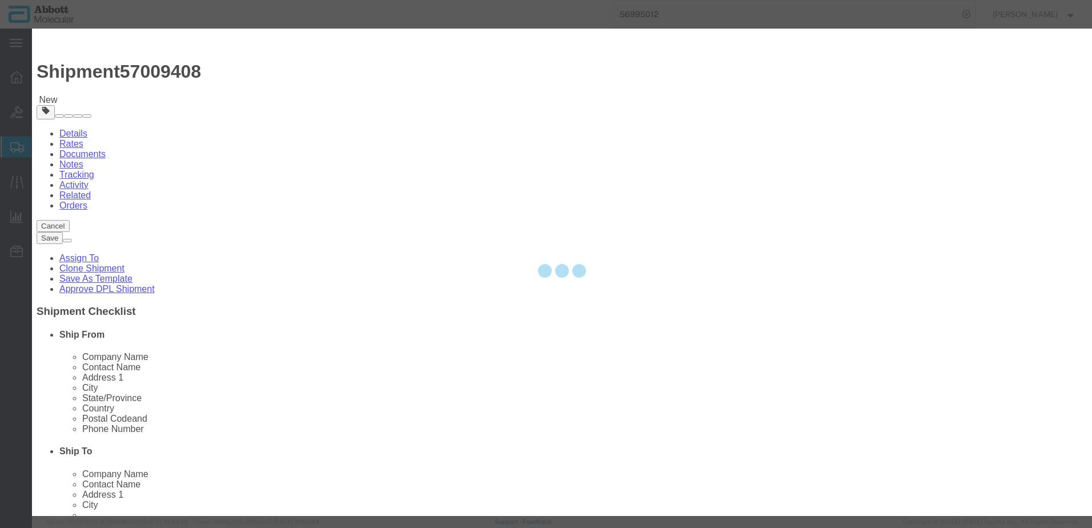
select select "EA"
select select
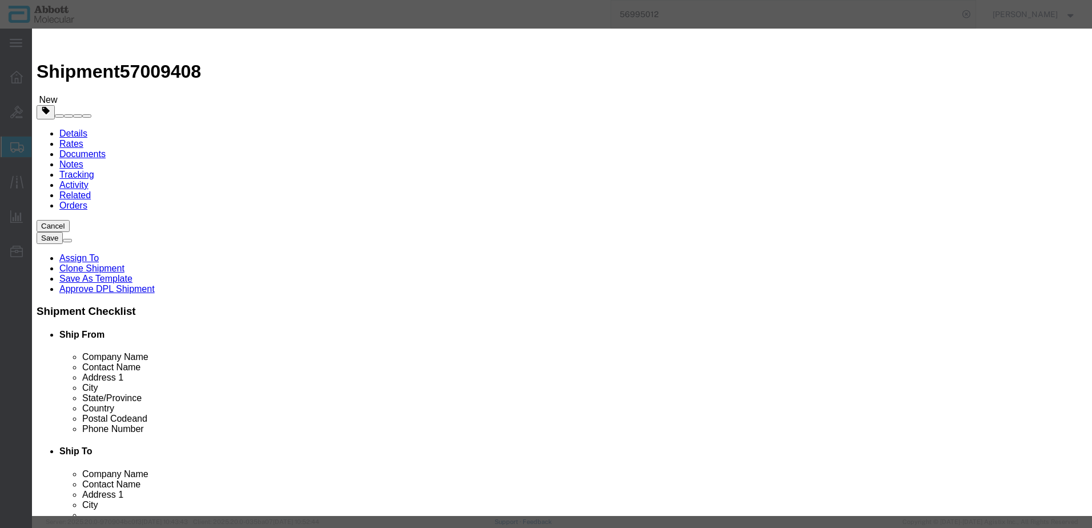
click input "text"
type input "04J7160"
click strong "04J7160"
type input "1"
select select "US"
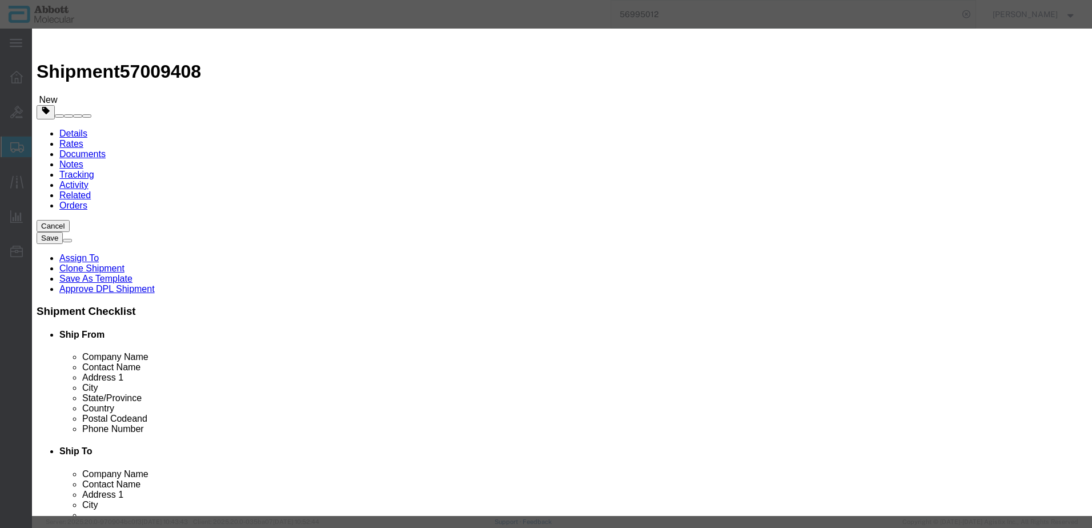
type input "3923300090"
select select "BIS"
checkbox input "false"
type input "04J7160"
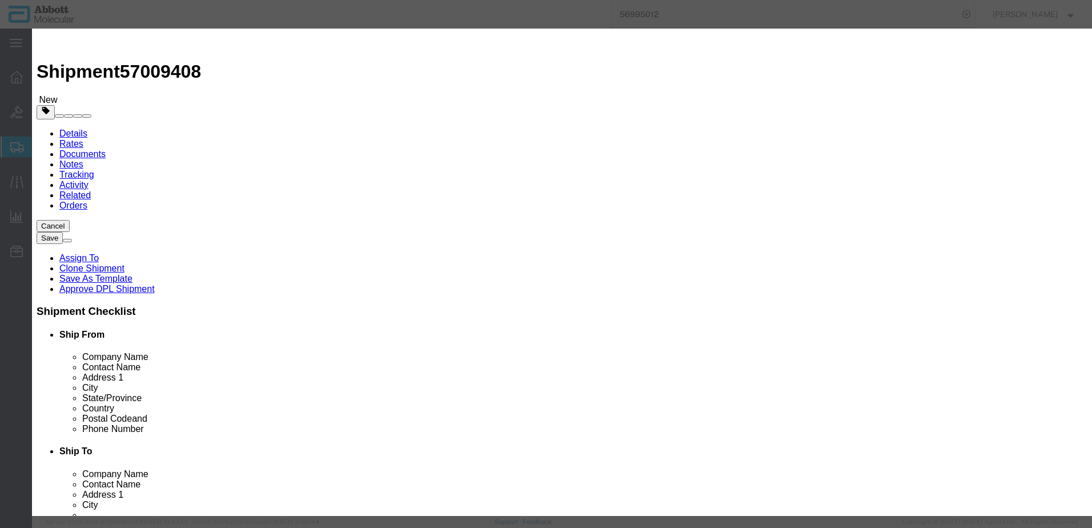
type input "04J7160"
type textarea "m2000 200mL Reagent Vessel (1x90)"
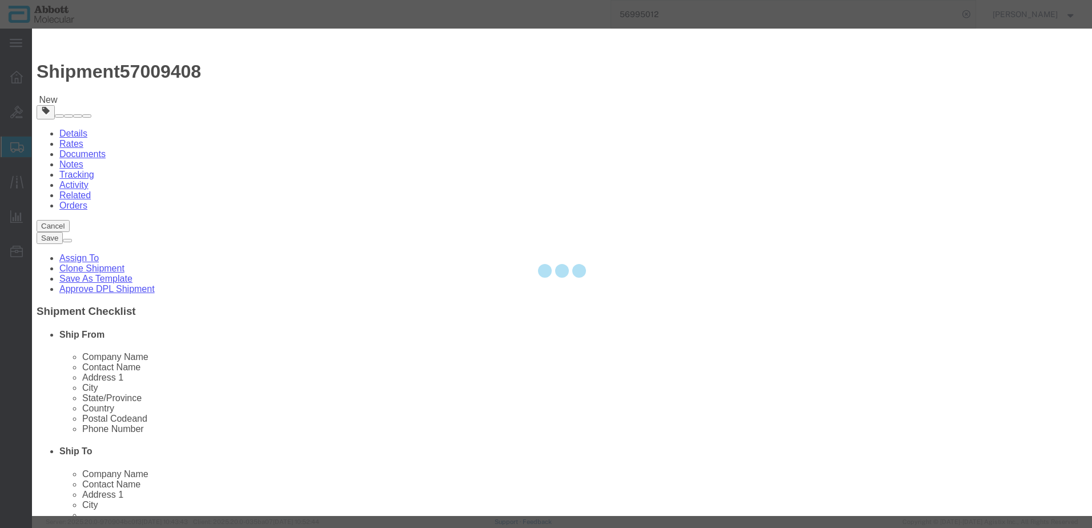
select select "NLR"
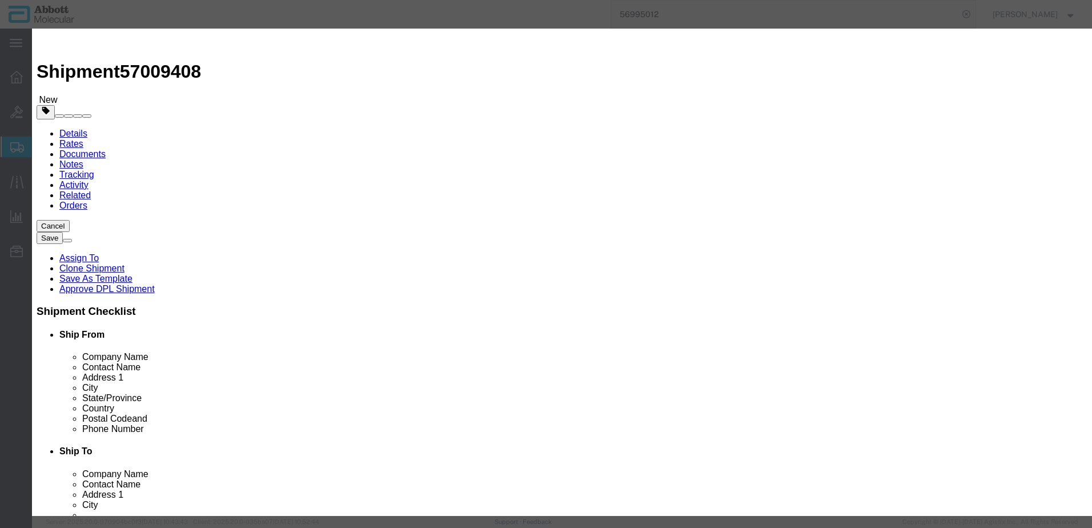
type input "04J7160"
type input "2"
click select "Select Account Type Activity ID Airline Appointment Number ASN Batch Number Bil…"
select select "BATCH_NUMBER"
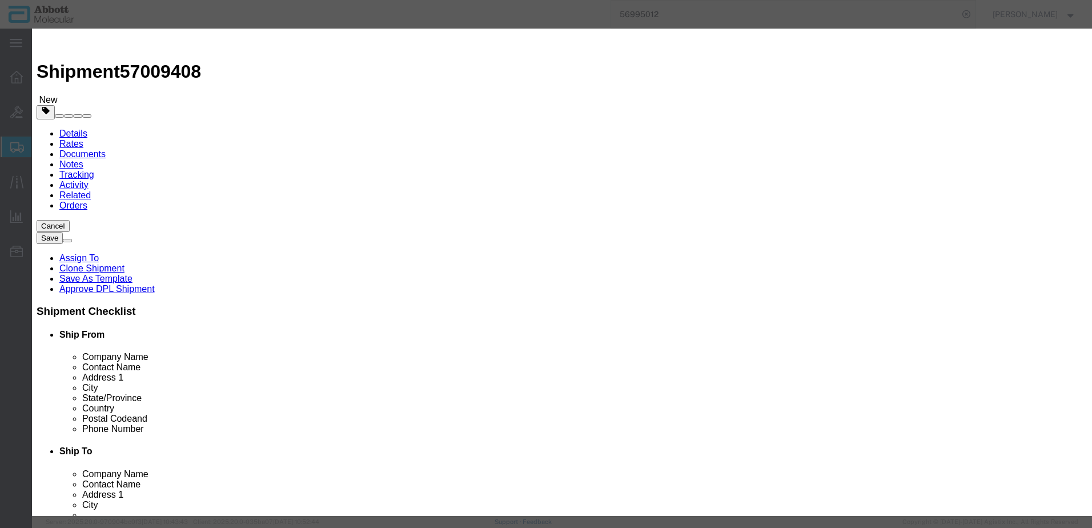
click select "Select Account Type Activity ID Airline Appointment Number ASN Batch Number Bil…"
type input "3237744"
click button "Save & Add Another"
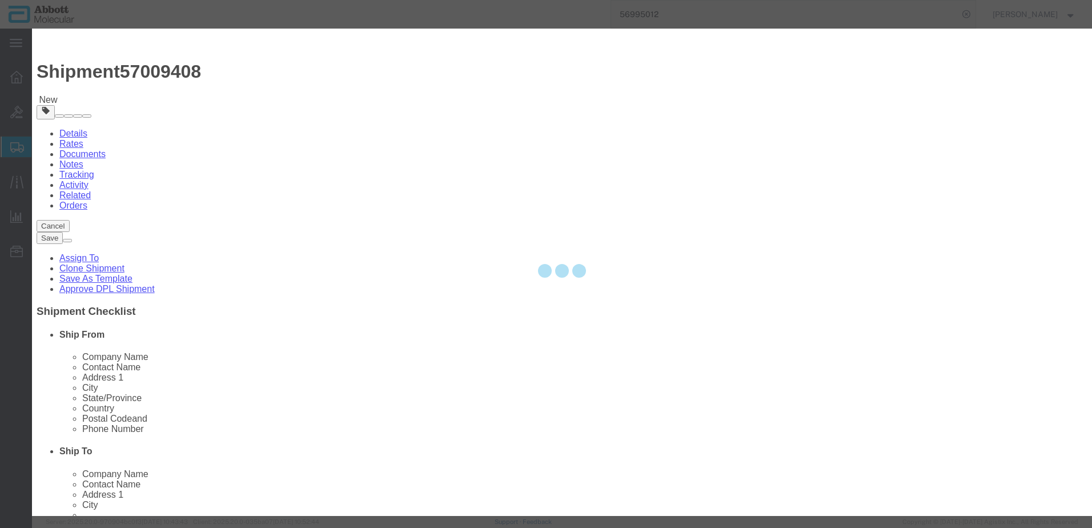
select select "EA"
select select
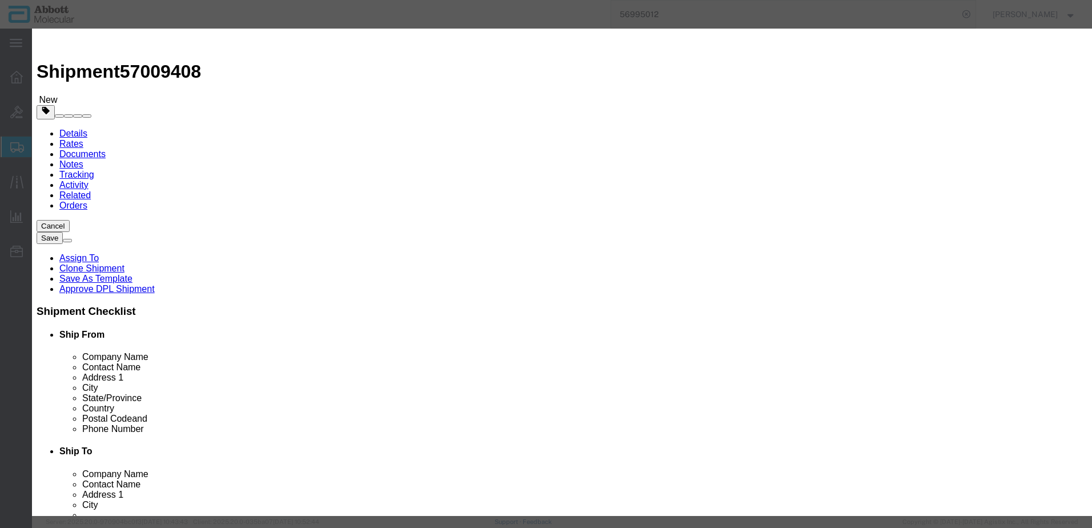
click input "text"
type input "09K1202"
click td "Model: 09K1202"
type input "1"
select select
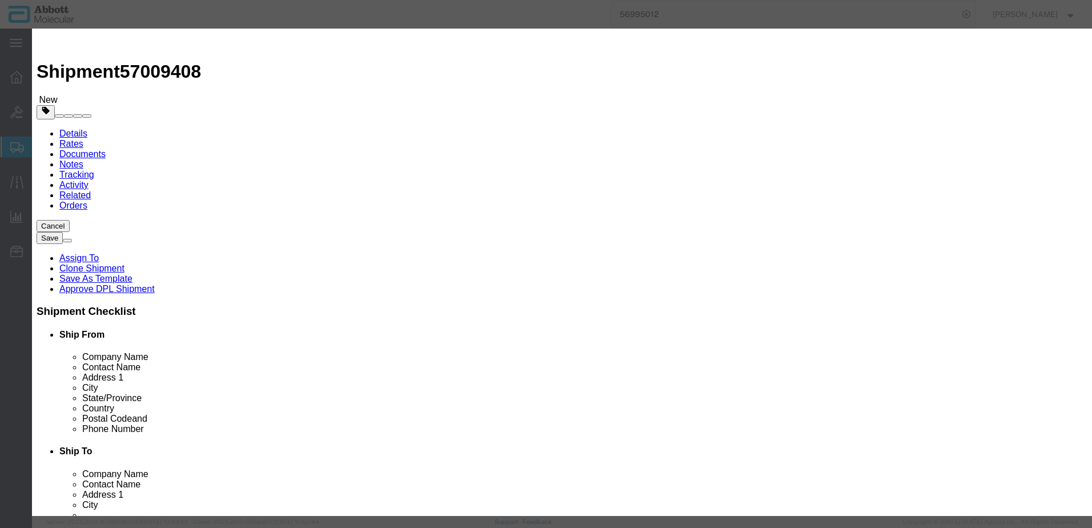
select select "US"
type input "3926909910"
select select "BIS"
checkbox input "false"
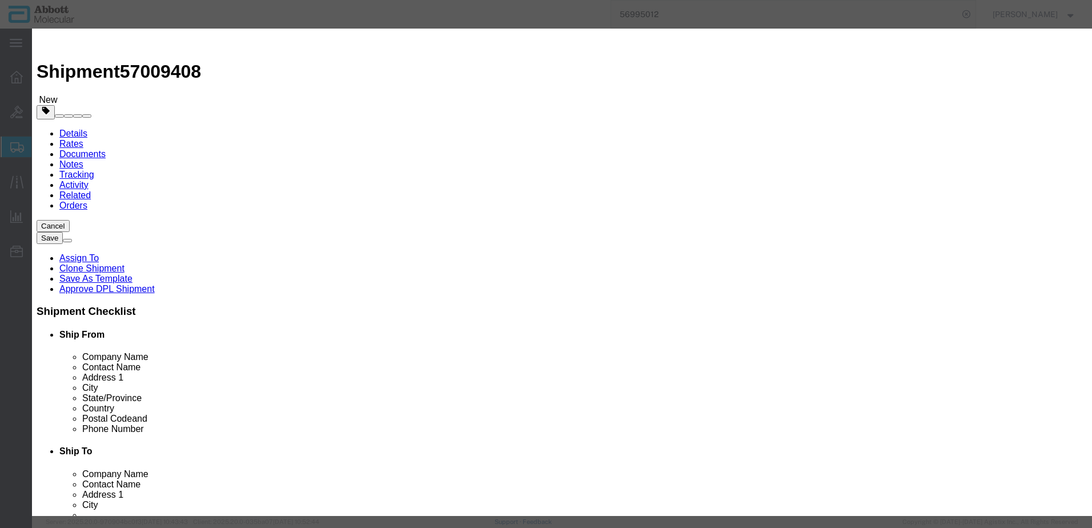
type input "09K1202"
type textarea "MULTI COLLECT PIE(BOX)"
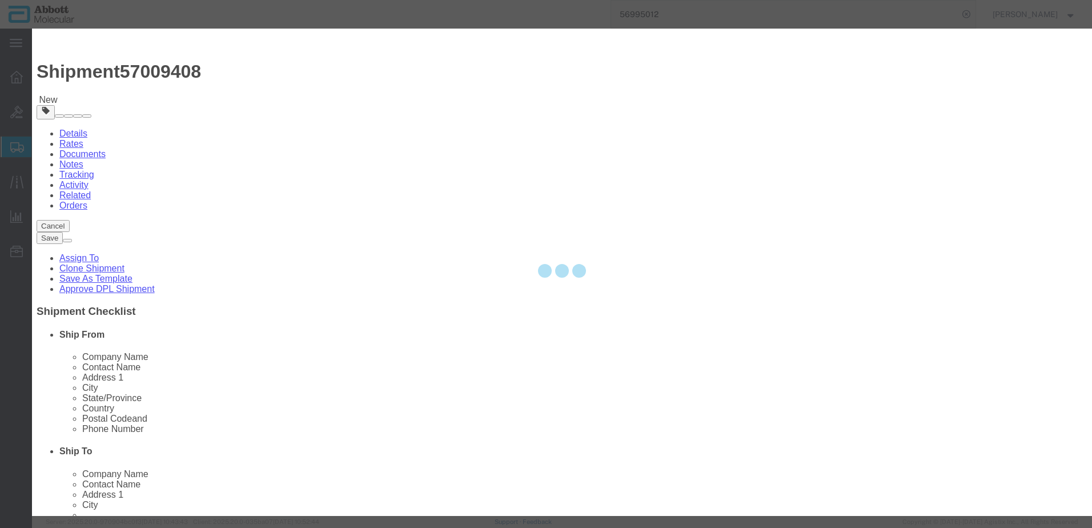
select select "NLR"
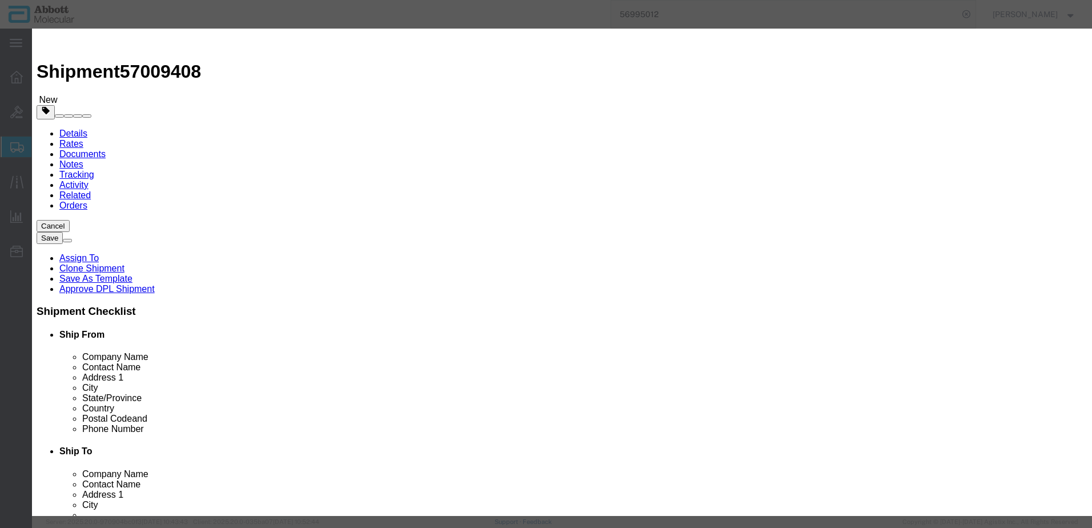
type input "09K1202"
type input "3"
click select "Select Account Type Activity ID Airline Appointment Number ASN Batch Number Bil…"
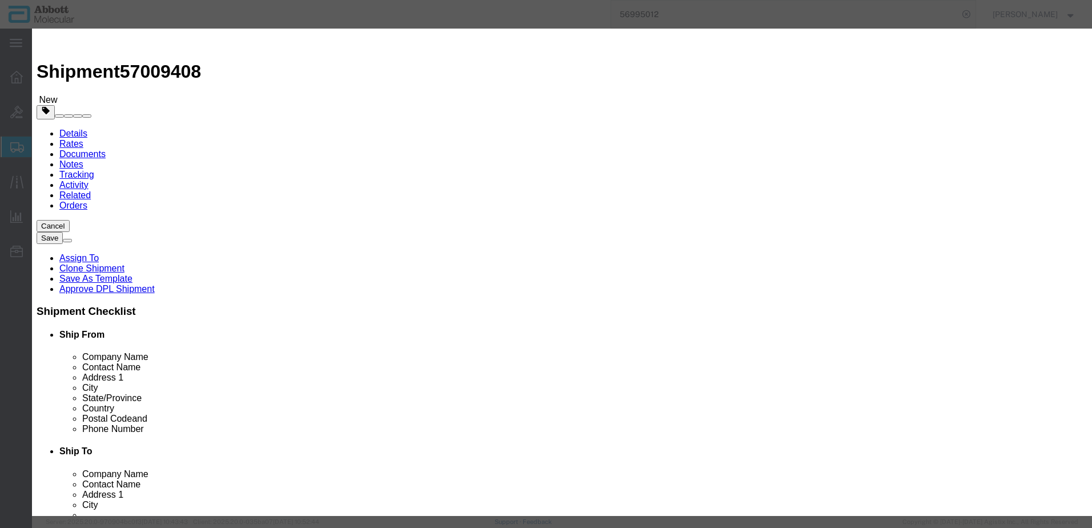
click button "Save & Add Another"
click input "text"
click span "Name:"
click select "Select Account Type Activity ID Airline Appointment Number ASN Batch Number Bil…"
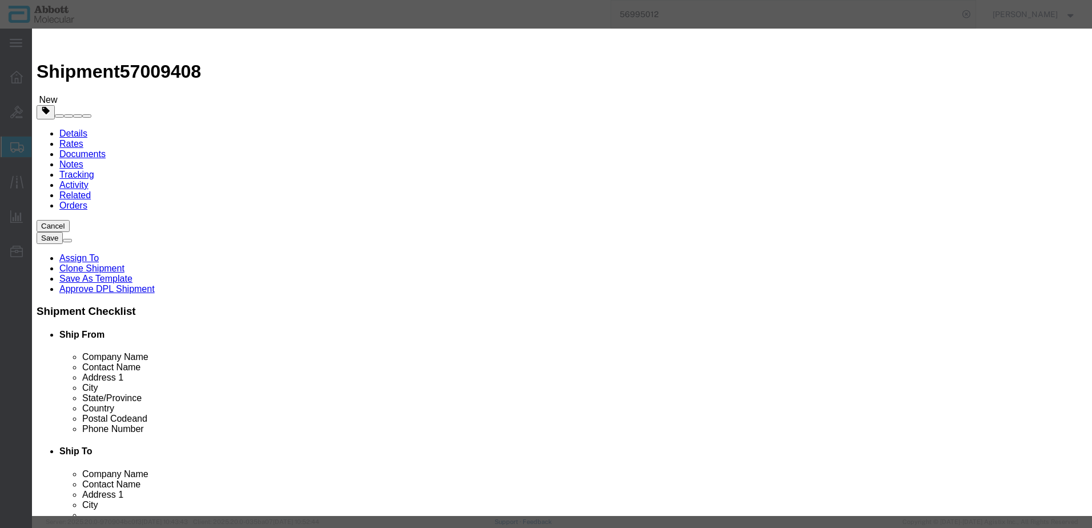
click button "Save & Add Another"
click input "text"
click td "Name: 09N2601"
drag, startPoint x: 692, startPoint y: 179, endPoint x: 686, endPoint y: 195, distance: 17.2
click select "Select Account Type Activity ID Airline Appointment Number ASN Batch Number Bil…"
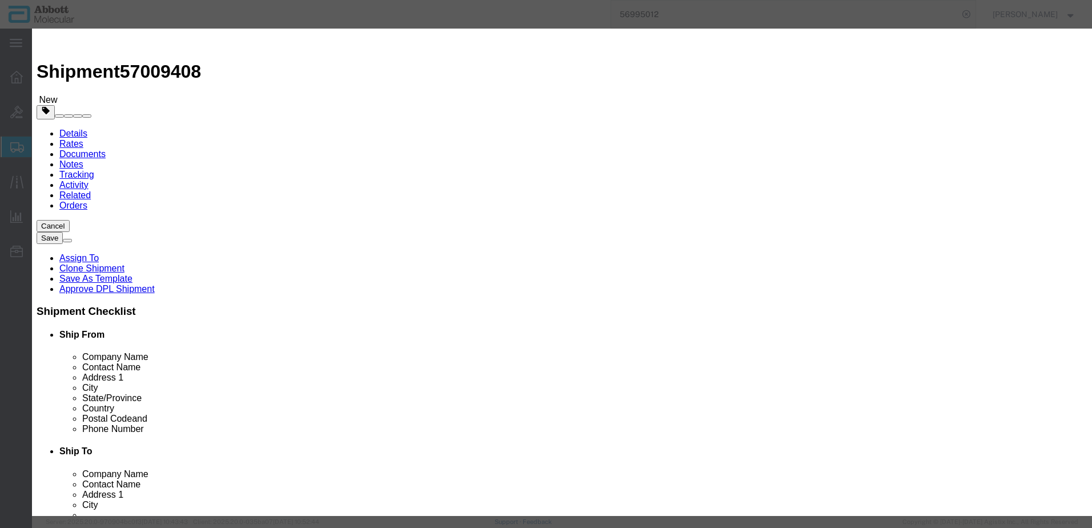
click select "Select Account Type Activity ID Airline Appointment Number ASN Batch Number Bil…"
click button "Save & Add Another"
drag, startPoint x: 390, startPoint y: 118, endPoint x: 358, endPoint y: 90, distance: 42.9
click input "text"
click td "Name: 09N2602"
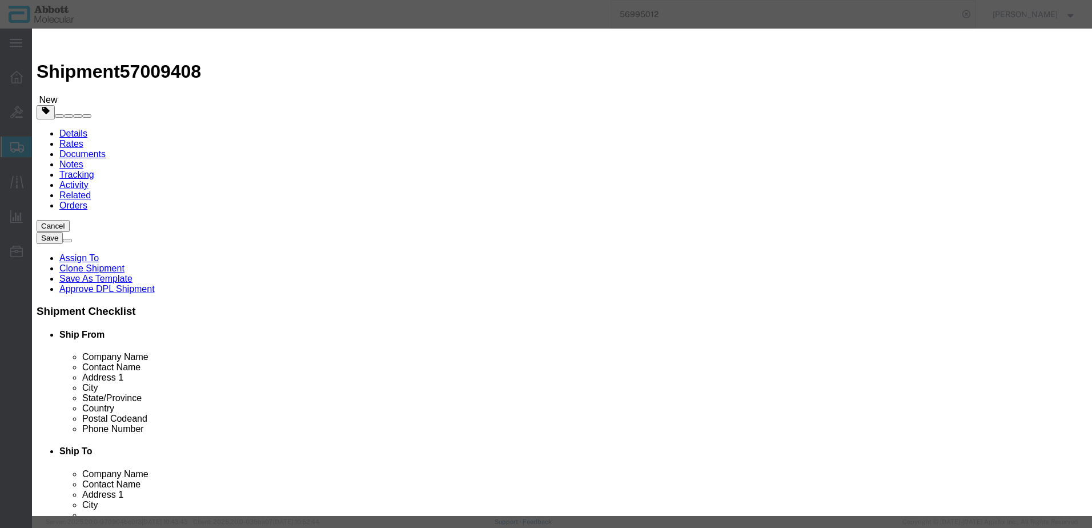
click select "Select Account Type Activity ID Airline Appointment Number ASN Batch Number Bil…"
click button "Save & Add Another"
click input "text"
click strong "09N2612"
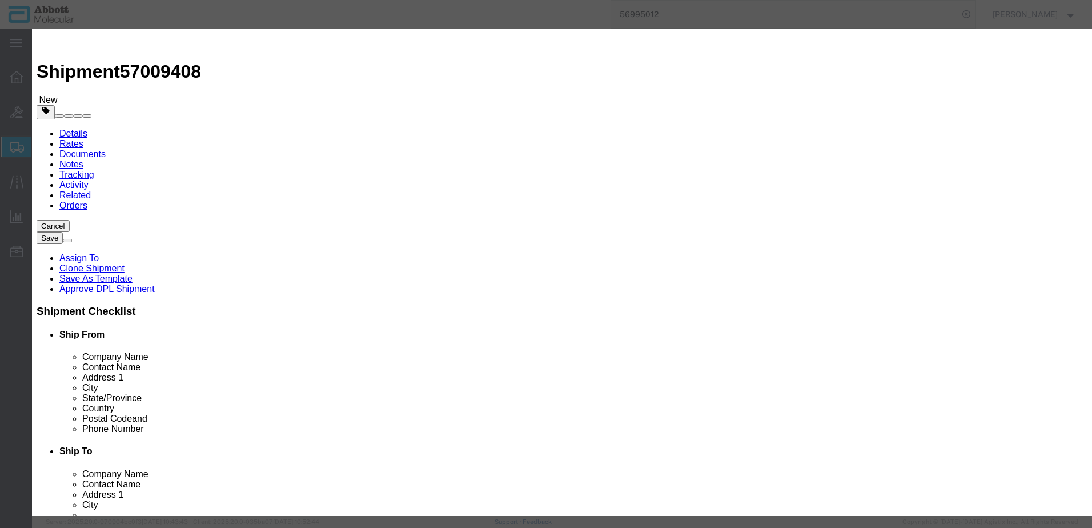
click input "09N2612"
drag, startPoint x: 685, startPoint y: 183, endPoint x: 683, endPoint y: 191, distance: 7.5
click select "Select Account Type Activity ID Airline Appointment Number ASN Batch Number Bil…"
click button "Save & Add Another"
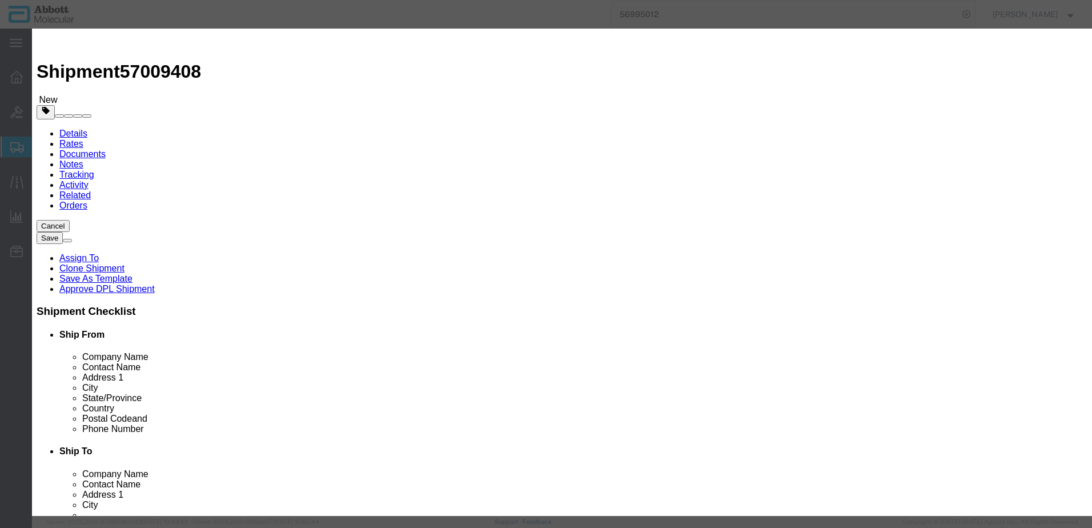
click input "text"
click td "Model: 09N2610"
click input "09N2610"
click select "Select Account Type Activity ID Airline Appointment Number ASN Batch Number Bil…"
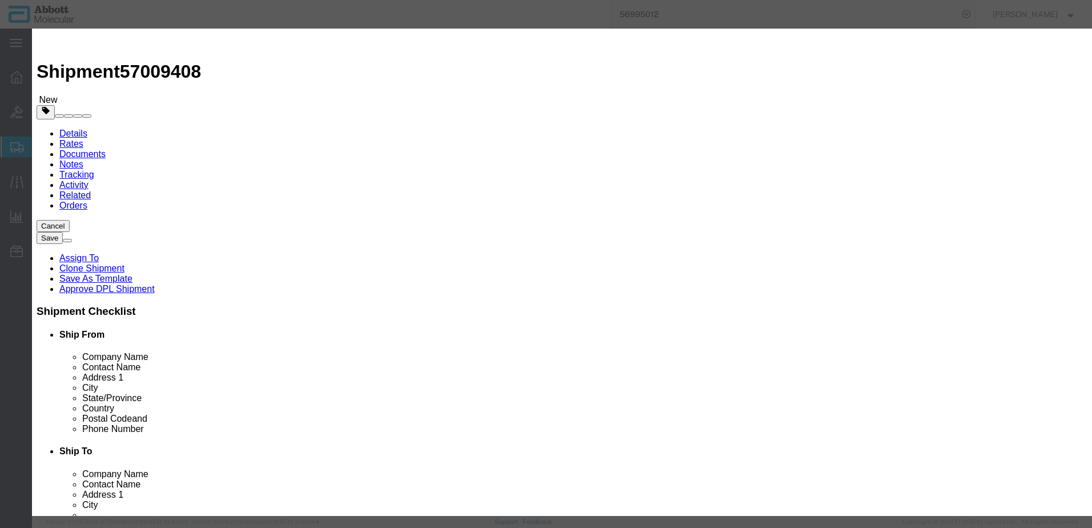
click button "Save & Close"
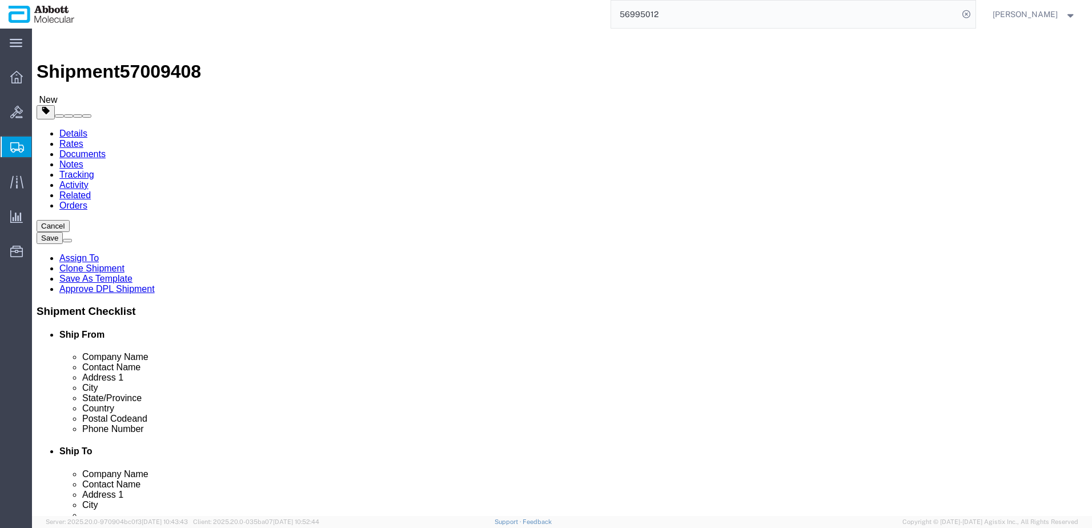
click link "Add Content"
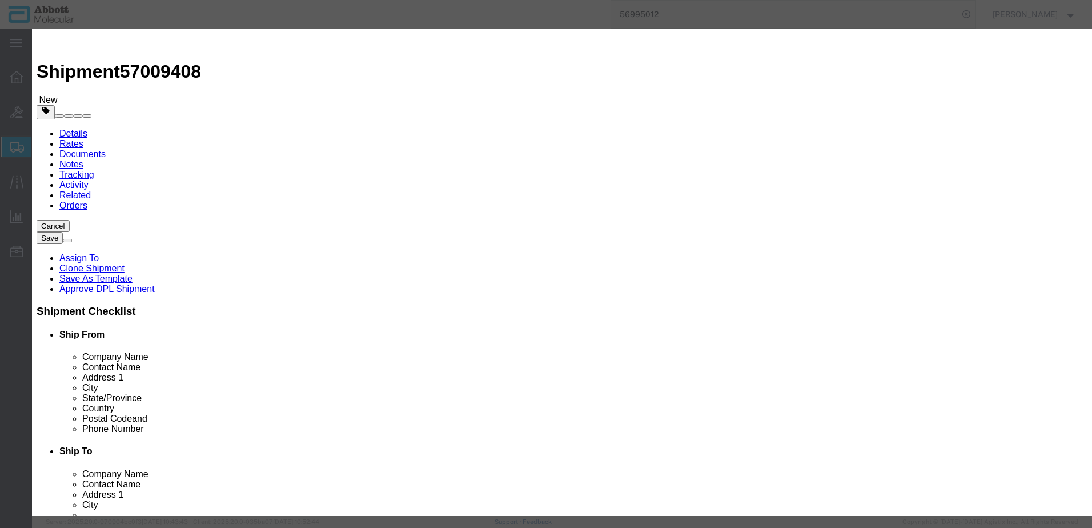
click input "text"
click td "Name: 09N2004"
click select "Select Account Type Activity ID Airline Appointment Number ASN Batch Number Bil…"
click button "Save & Add Another"
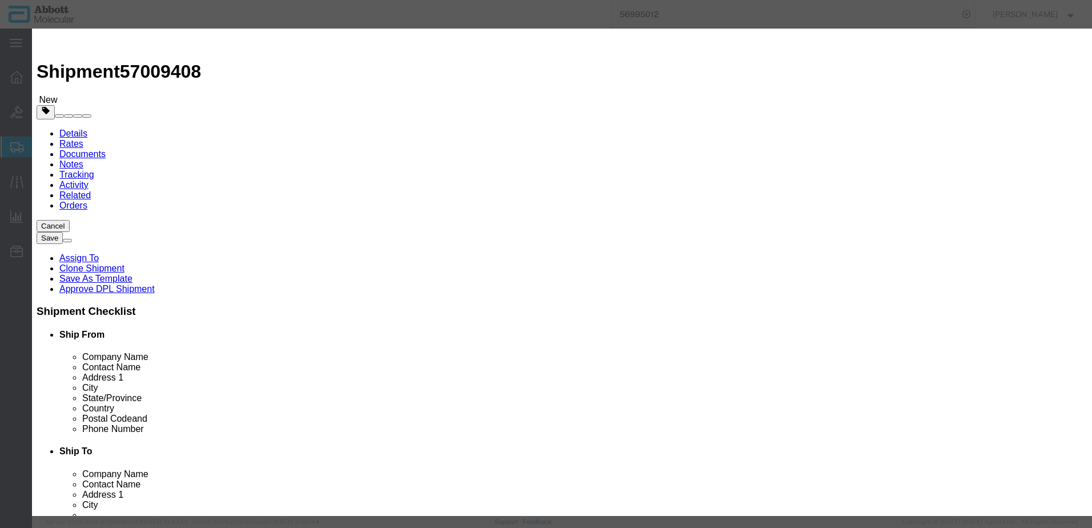
click input "text"
click td "Name: 04J7130"
click select "Select Account Type Activity ID Airline Appointment Number ASN Batch Number Bil…"
click button "Save & Add Another"
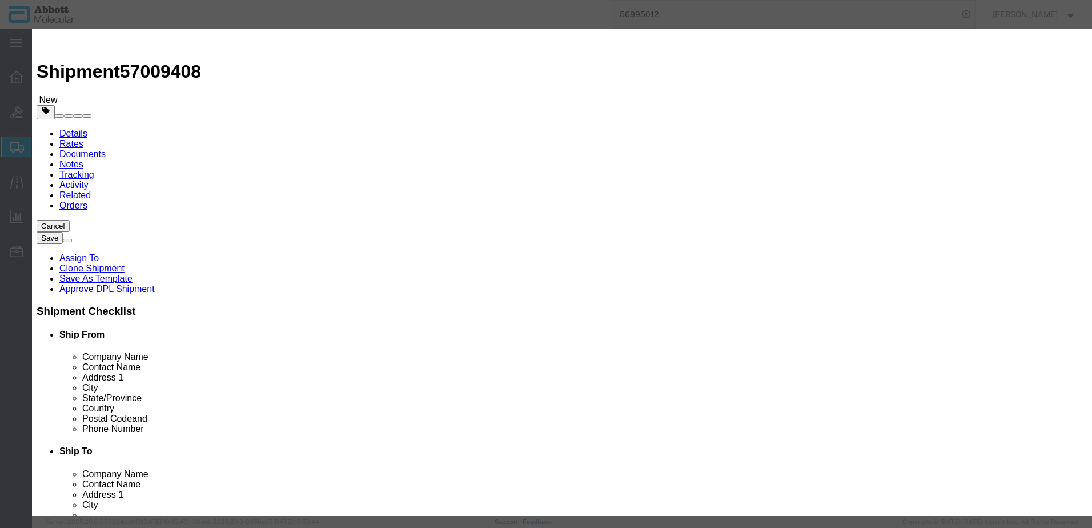
click input "text"
click strong "09N2003"
click select "Select Account Type Activity ID Airline Appointment Number ASN Batch Number Bil…"
click button "Save & Add Another"
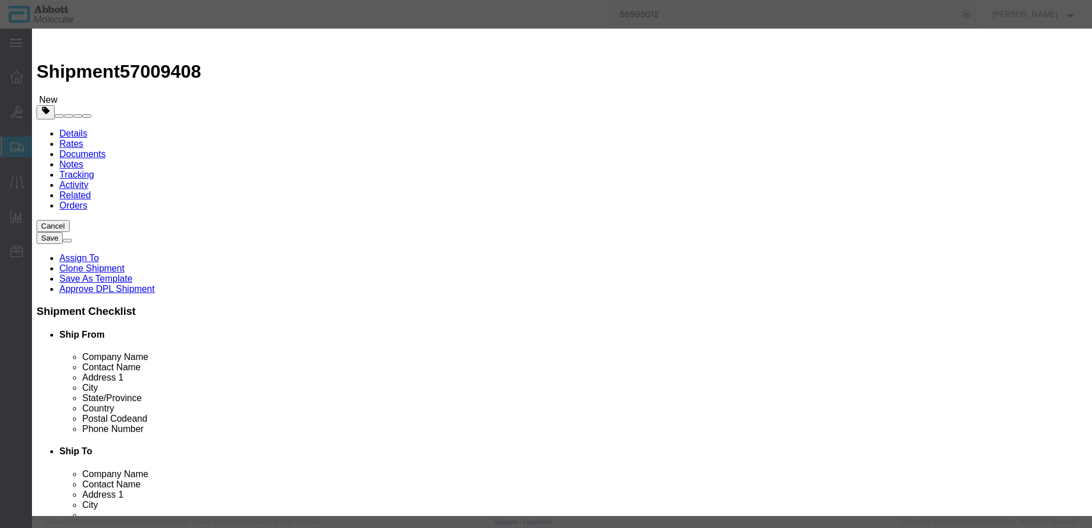
click input "text"
click td "Model: 04J7110"
drag, startPoint x: 658, startPoint y: 186, endPoint x: 659, endPoint y: 192, distance: 6.5
click select "Select Account Type Activity ID Airline Appointment Number ASN Batch Number Bil…"
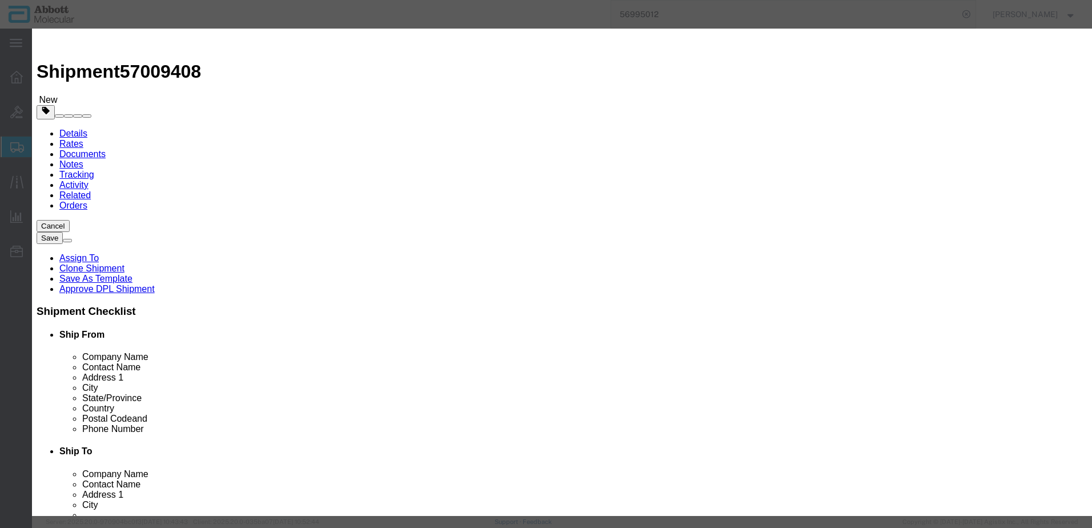
click button "Save & Close"
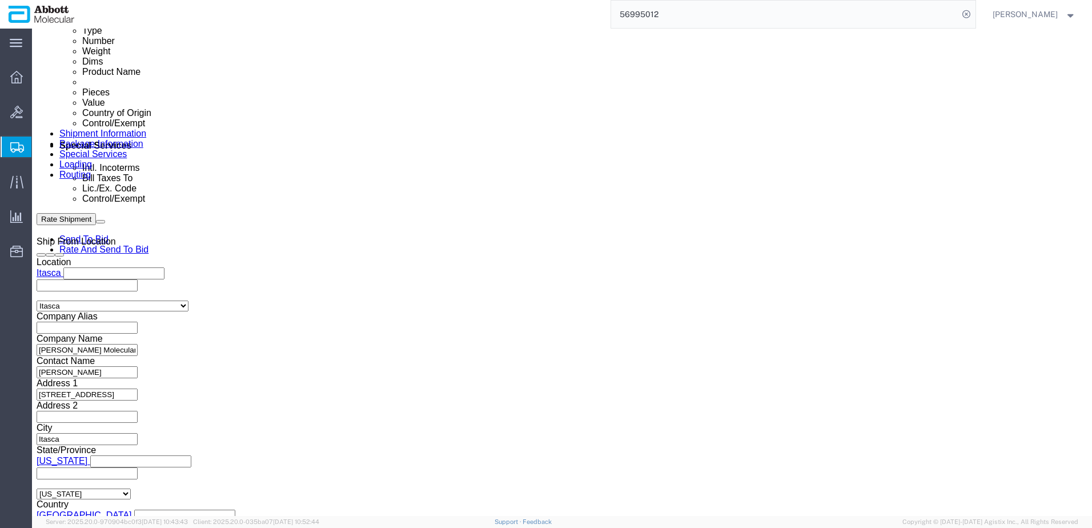
scroll to position [622, 0]
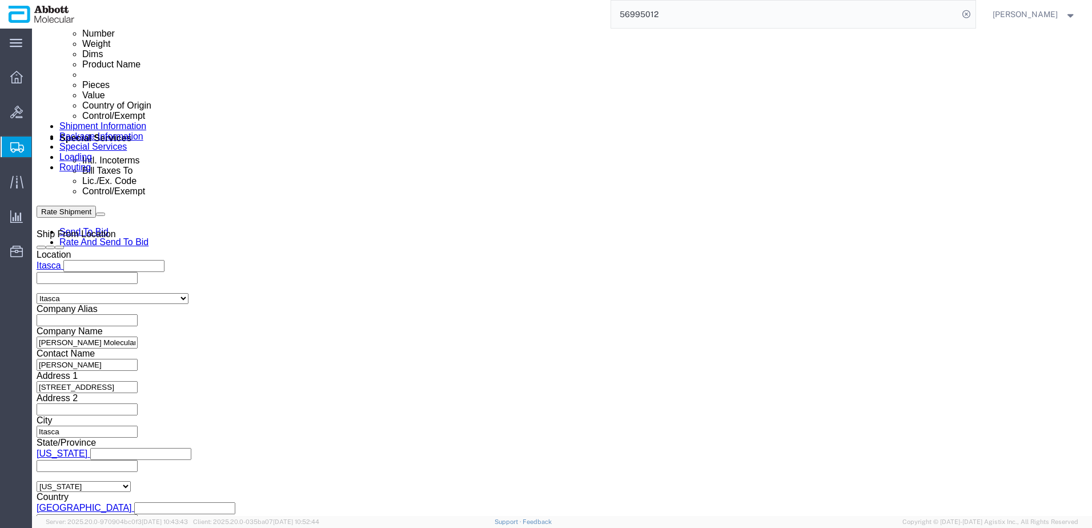
click button "Continue"
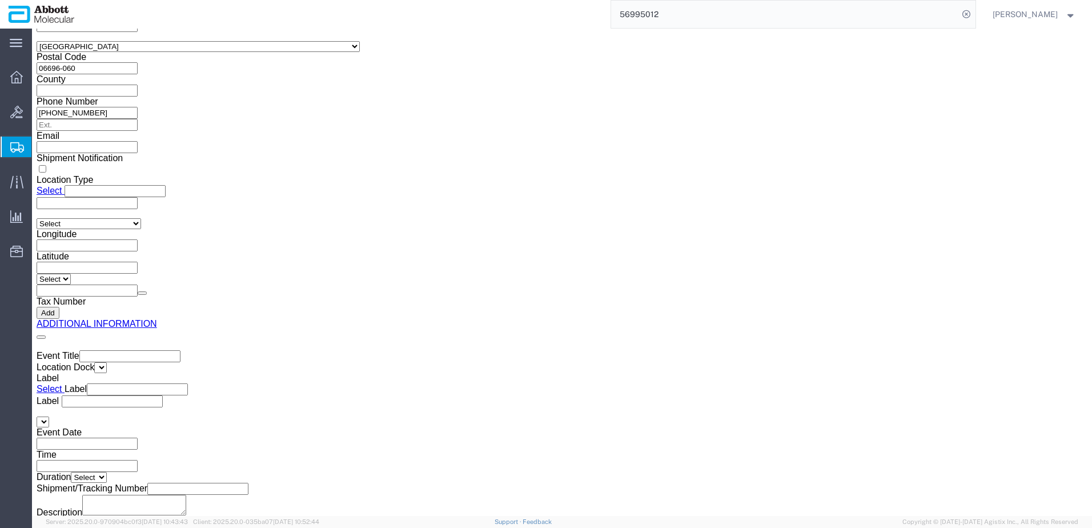
click button "Upload"
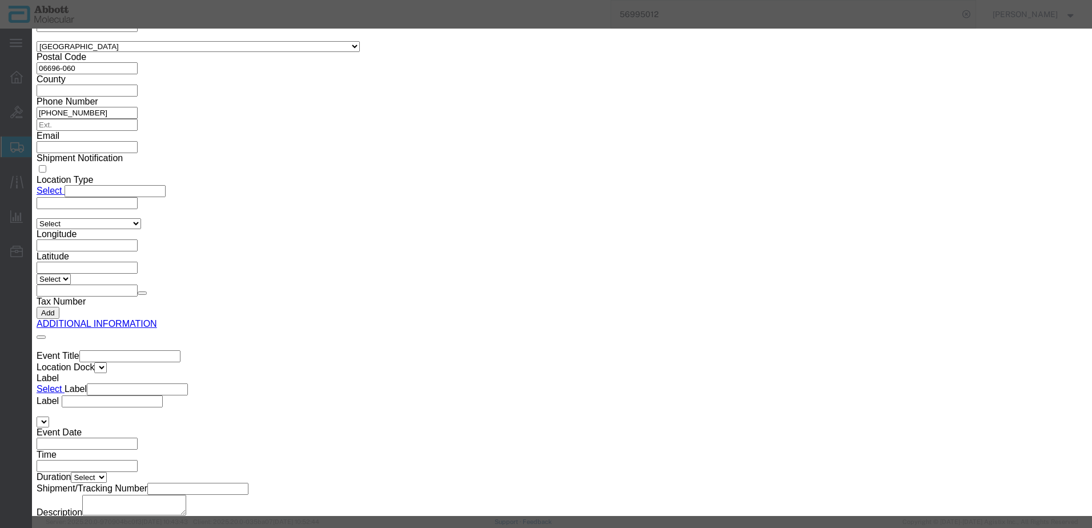
click button "Browse"
click button "Upload"
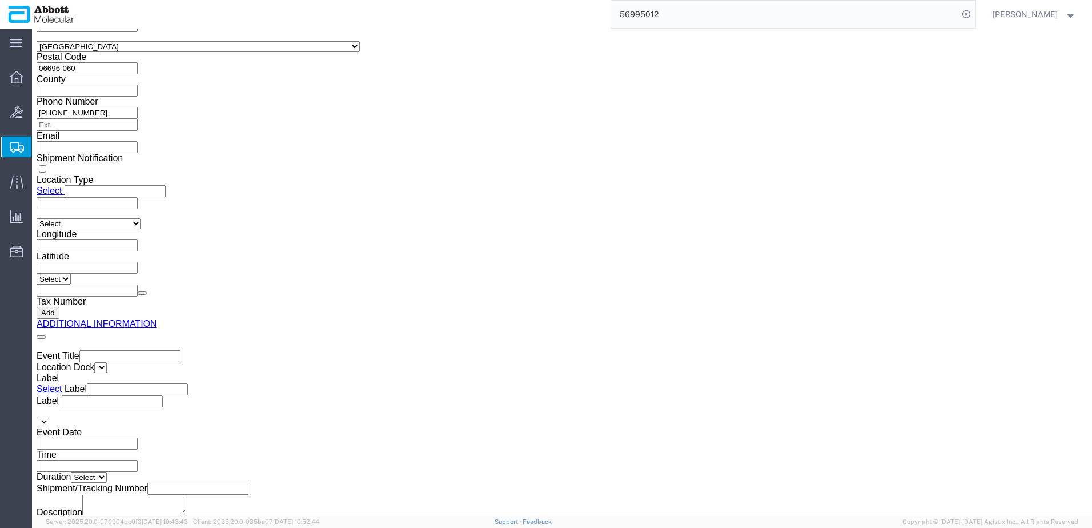
drag, startPoint x: 30, startPoint y: 13, endPoint x: 154, endPoint y: 17, distance: 123.4
click h1 "Shipment 57009408"
copy h1 "Shipment 57009408"
click button "Rate Shipment"
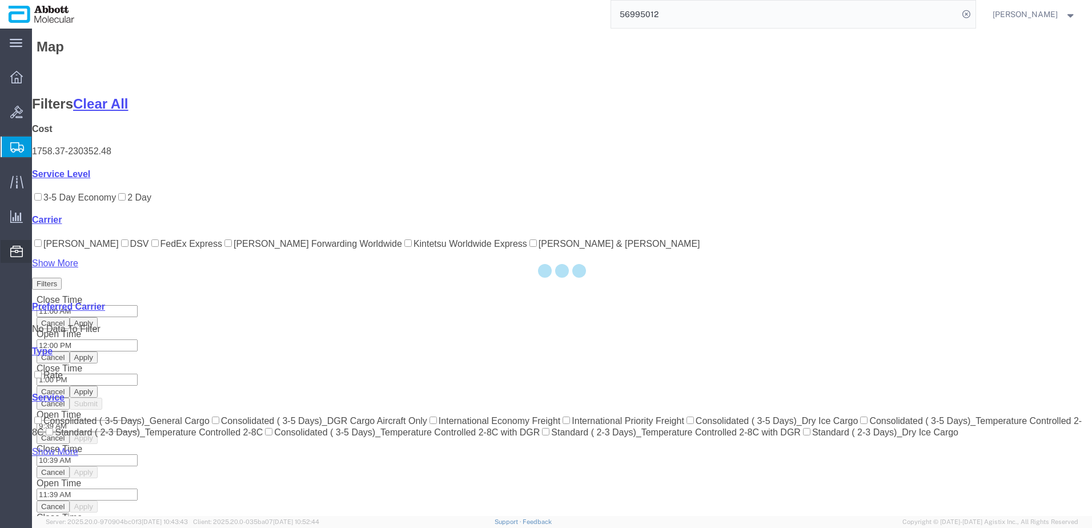
scroll to position [109, 0]
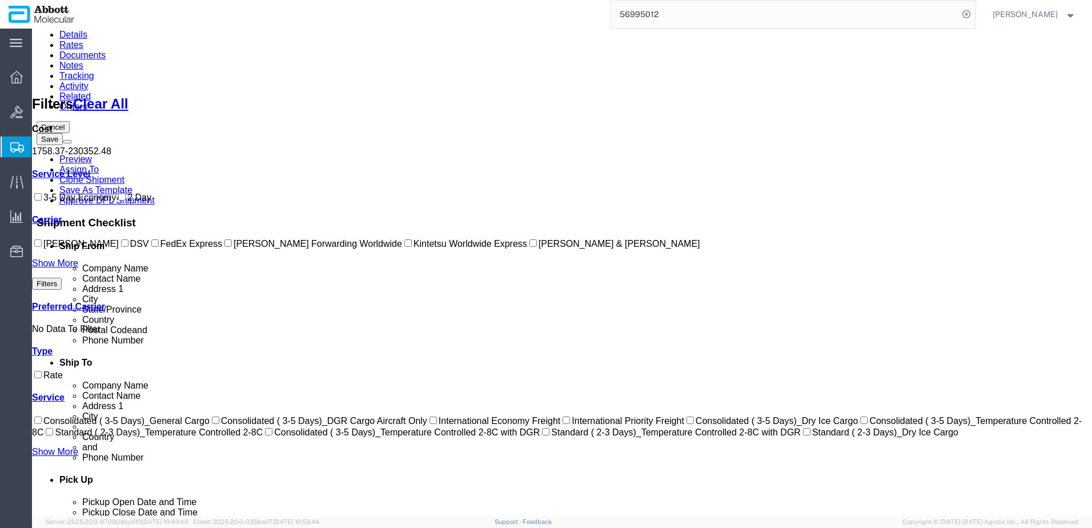
click at [121, 247] on input "DSV" at bounding box center [124, 242] width 7 height 7
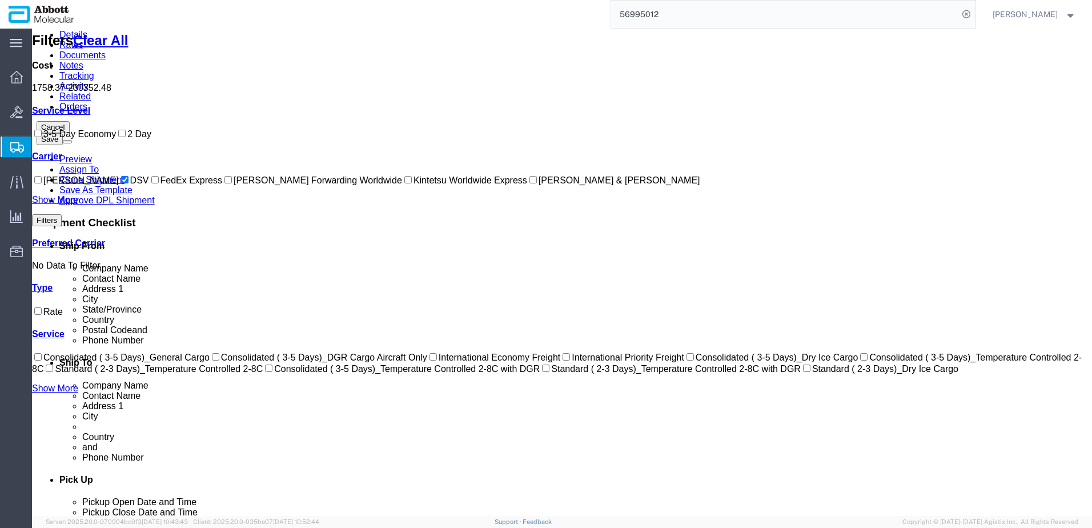
scroll to position [0, 0]
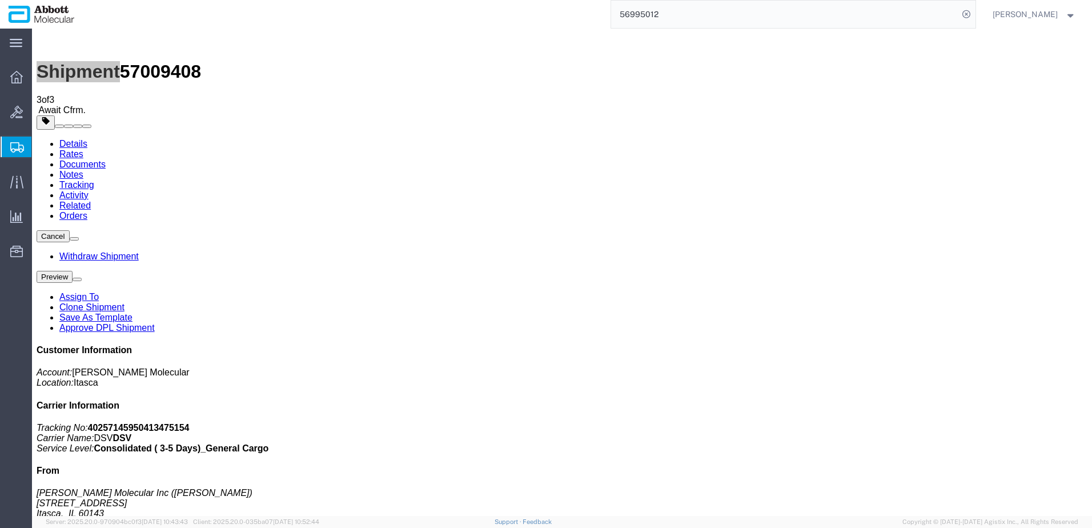
click at [0, 0] on span "Create from Template" at bounding box center [0, 0] width 0 height 0
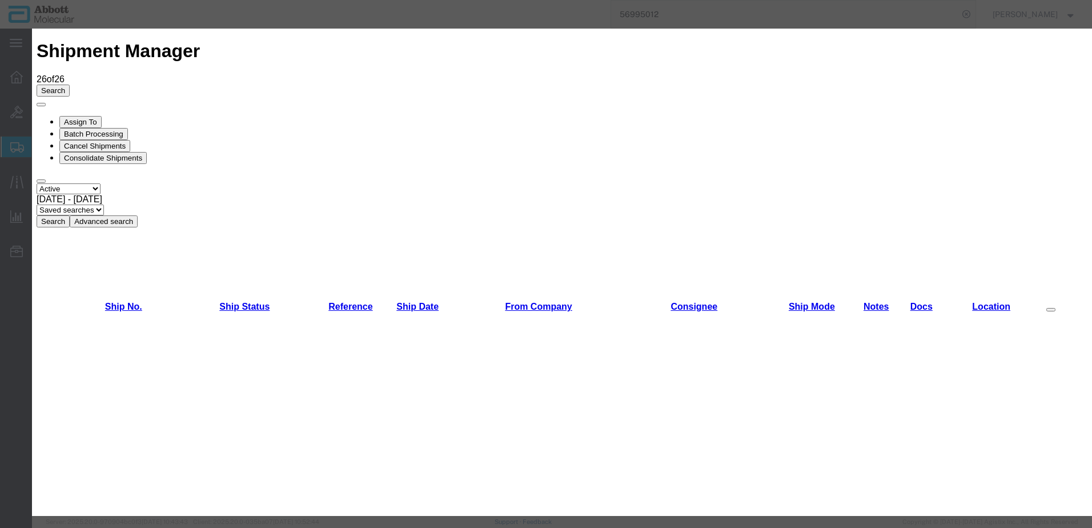
scroll to position [343, 0]
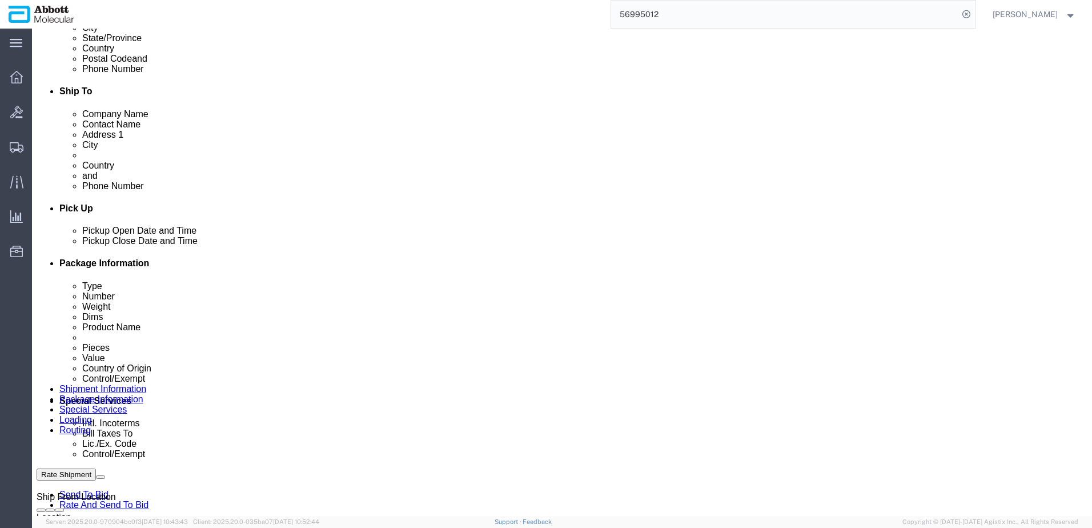
scroll to position [457, 0]
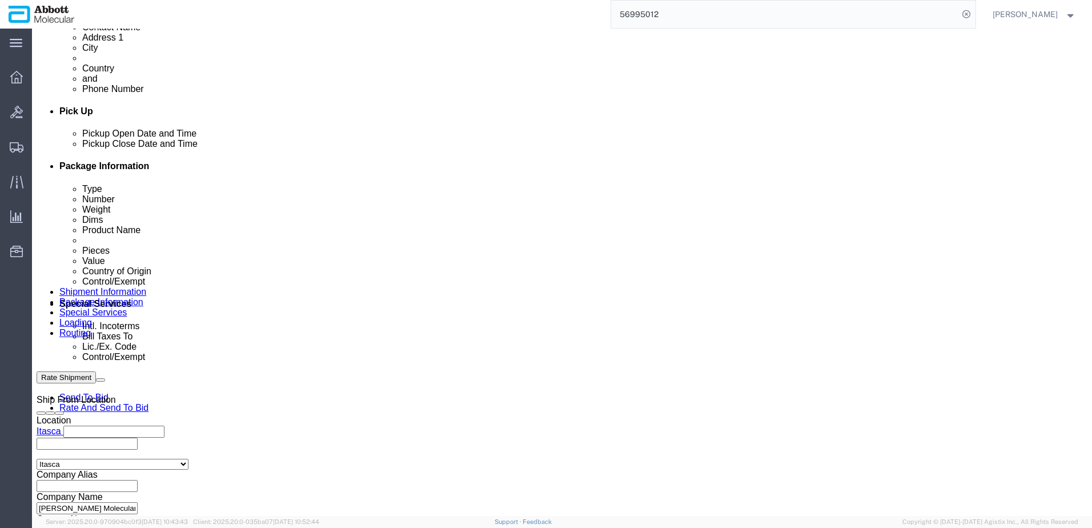
click input "text"
paste input "620778117"
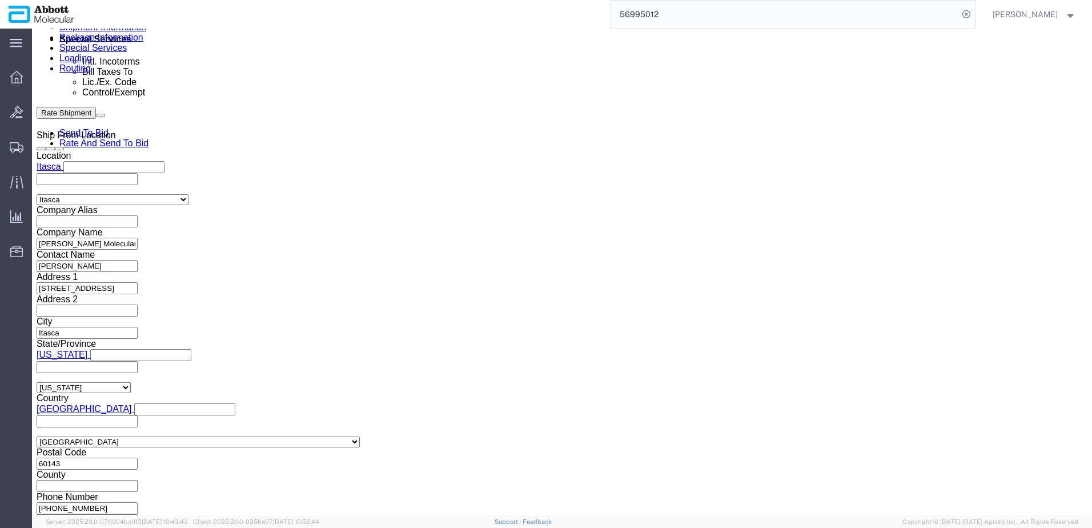
scroll to position [725, 0]
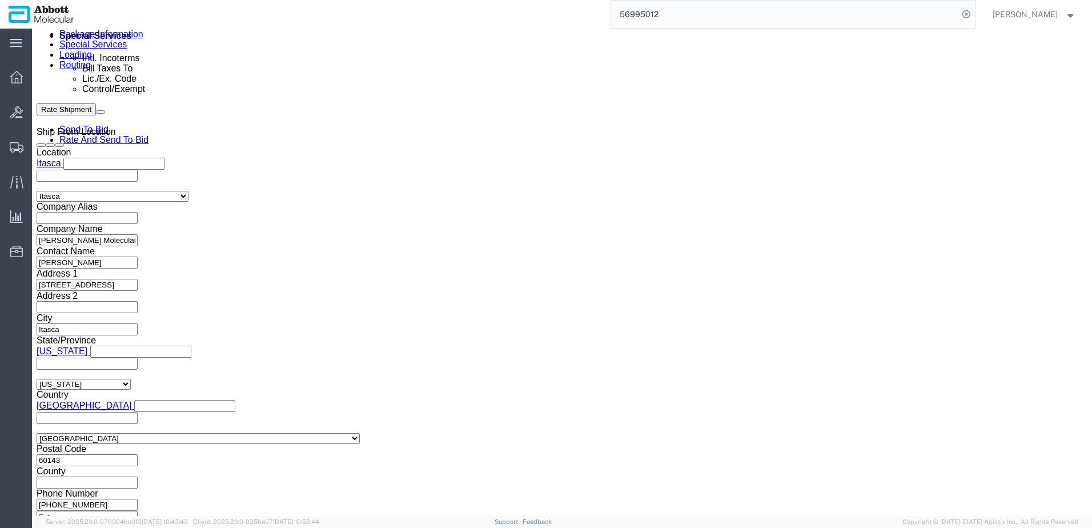
click button "Continue"
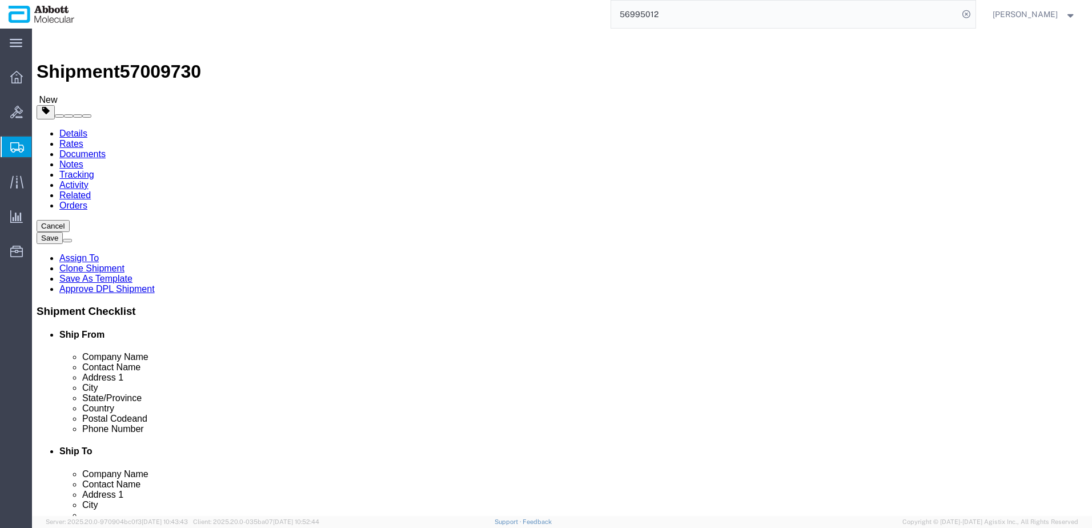
click input "text"
click input "checkbox"
click link "Add Content"
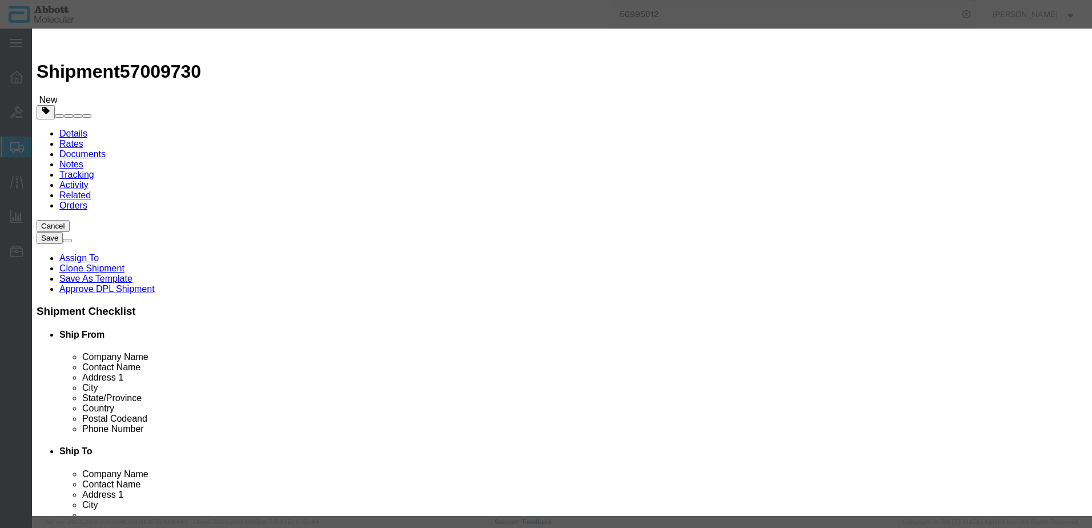
drag, startPoint x: 397, startPoint y: 90, endPoint x: 377, endPoint y: 91, distance: 20.0
click input "text"
click strong "56-110052"
click button "Save & Close"
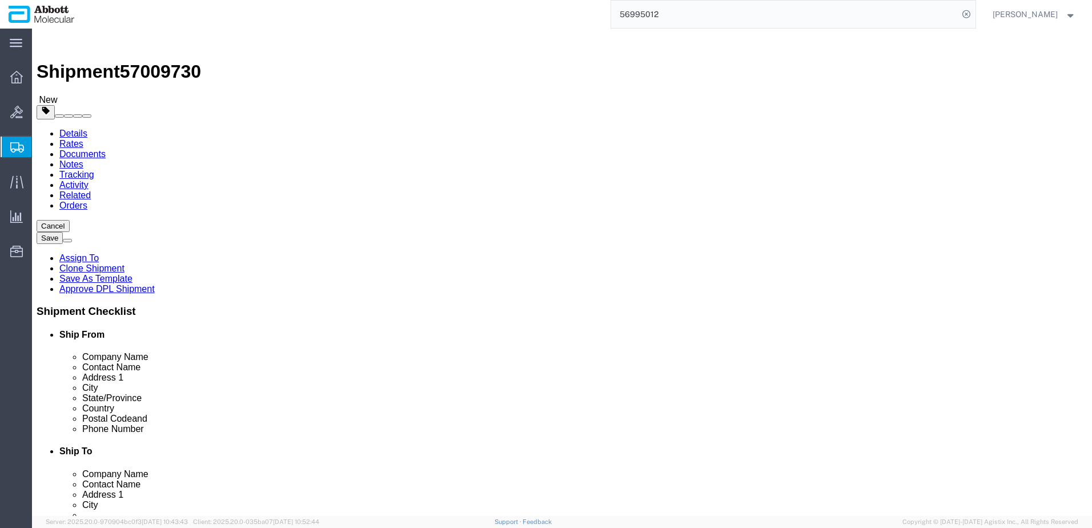
click button "Continue"
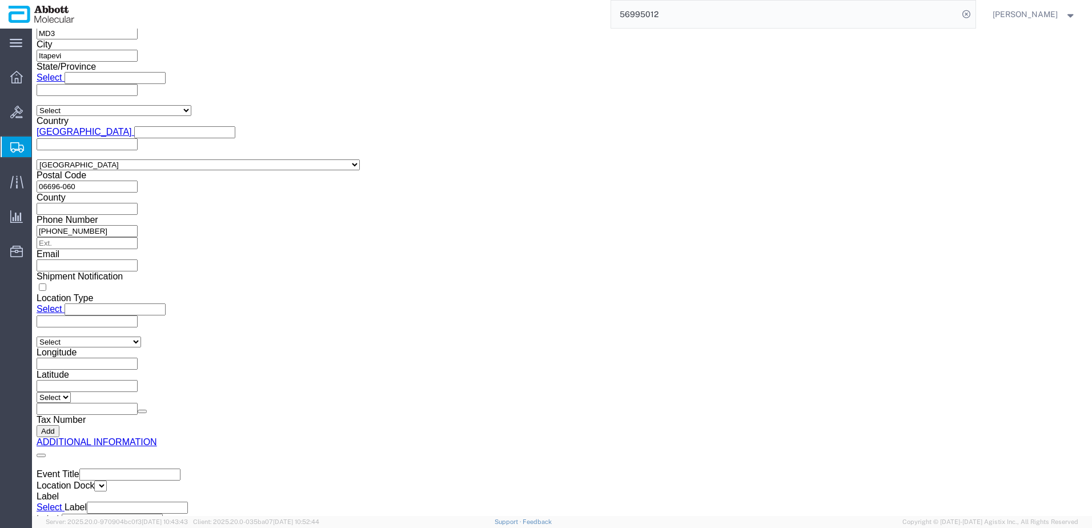
scroll to position [1732, 0]
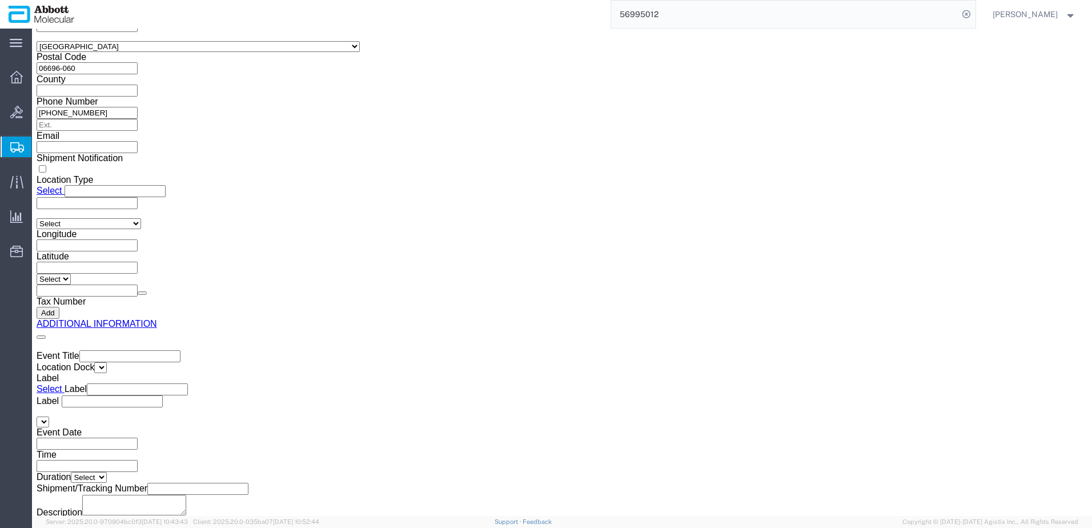
drag, startPoint x: 575, startPoint y: 385, endPoint x: 569, endPoint y: 383, distance: 6.0
click button "Upload"
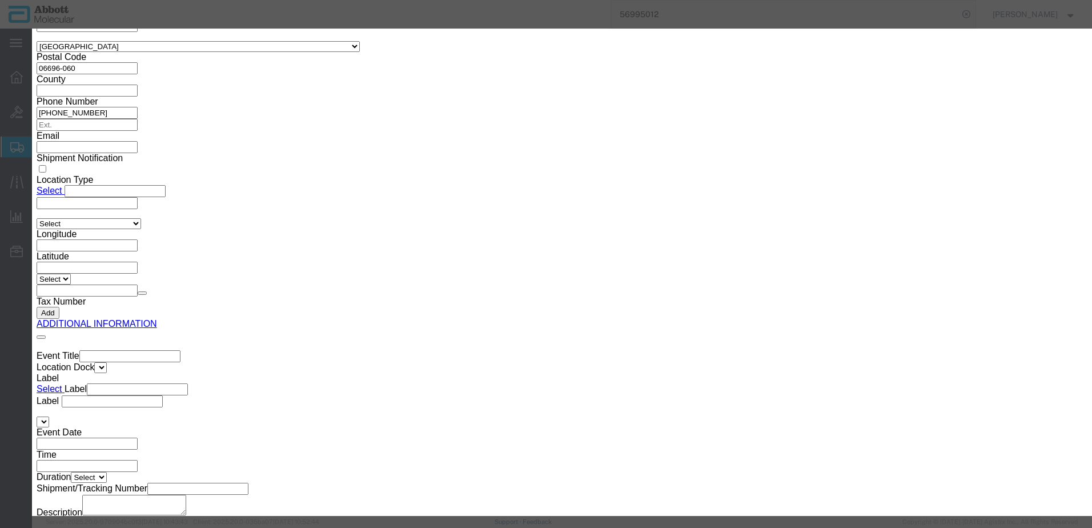
click button "Browse"
click button "Upload"
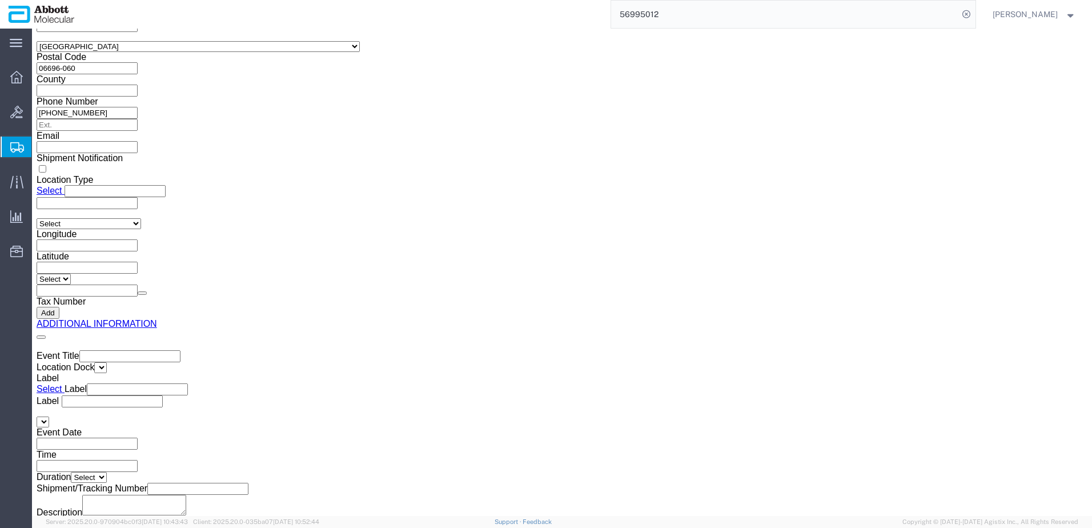
drag, startPoint x: 31, startPoint y: 17, endPoint x: 153, endPoint y: 17, distance: 121.6
click h1 "Shipment 57009730"
copy h1 "Shipment 57009730"
click button "Rate Shipment"
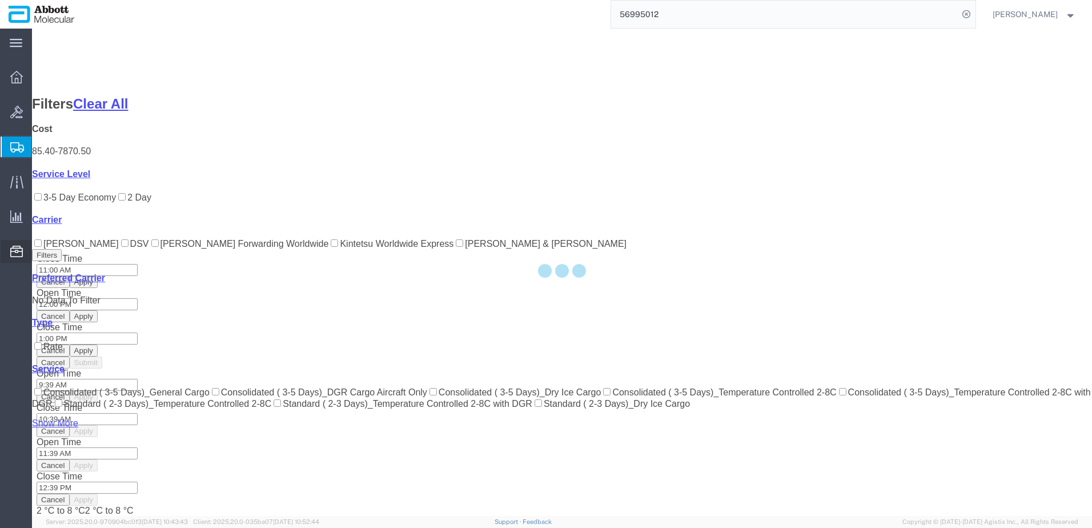
scroll to position [64, 0]
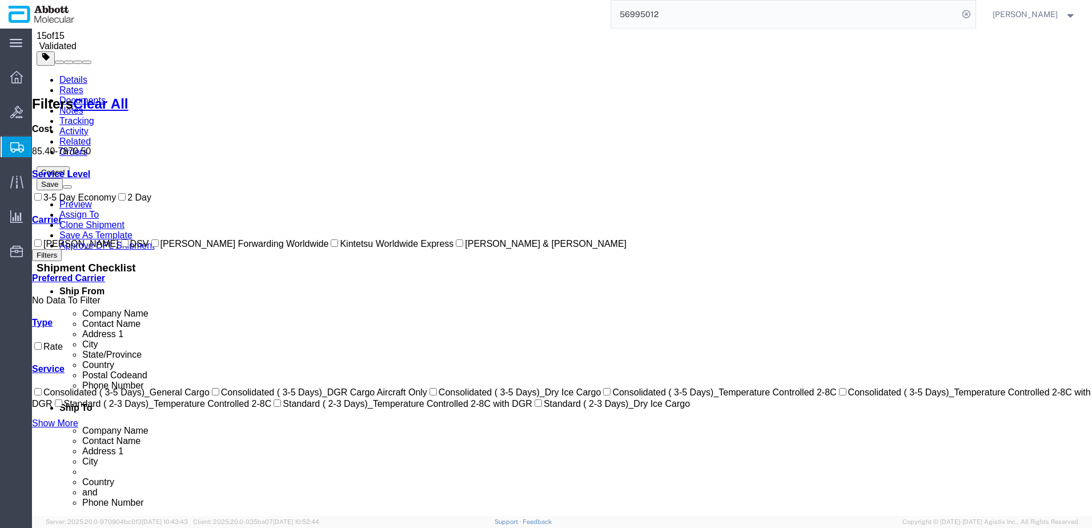
click at [121, 247] on input "DSV" at bounding box center [124, 242] width 7 height 7
